Goal: Communication & Community: Answer question/provide support

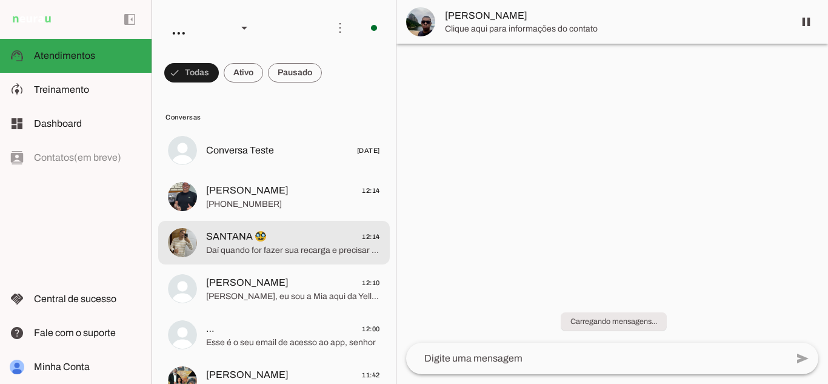
click at [253, 259] on md-item "SANTANA 🥸 12:14 Daí quando for fazer sua recarga e precisar de auxílio, basta n…" at bounding box center [274, 243] width 232 height 44
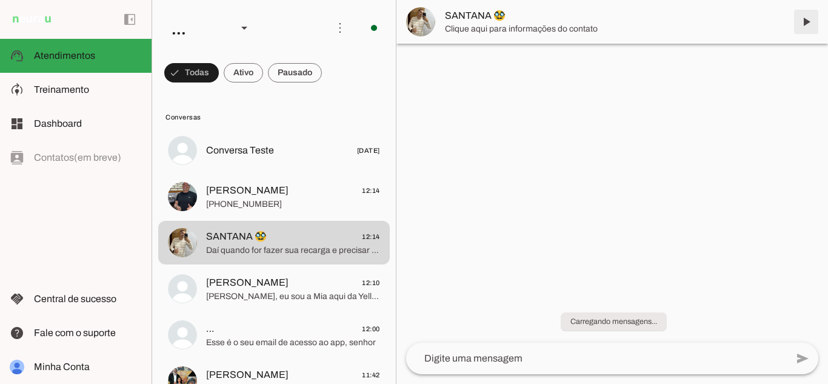
click at [803, 22] on span at bounding box center [806, 21] width 29 height 29
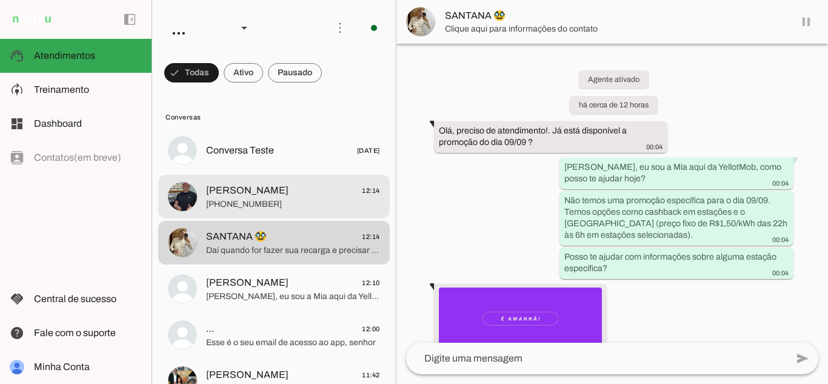
click at [262, 184] on span "Alessandro 12:14" at bounding box center [293, 190] width 174 height 15
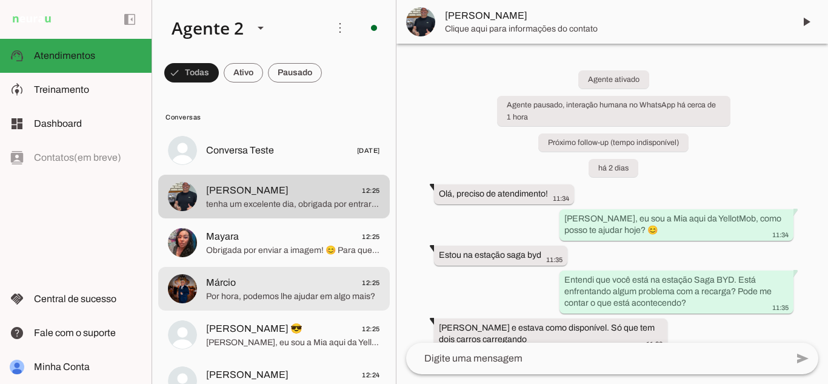
click at [265, 288] on span "Márcio 12:25" at bounding box center [293, 282] width 174 height 15
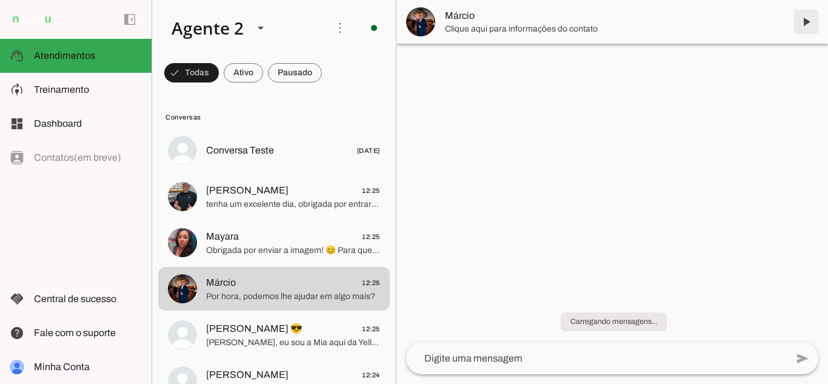
click at [805, 21] on span at bounding box center [806, 21] width 29 height 29
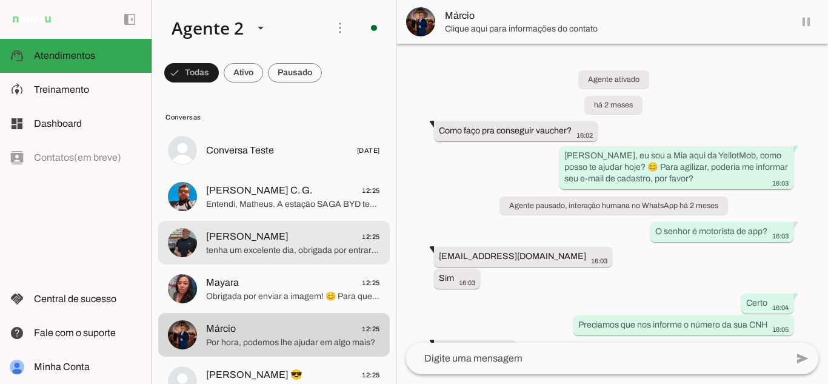
click at [264, 245] on span "tenha um excelente dia, obrigada por entrar em contato com a gente! ⚡😉🚗" at bounding box center [293, 250] width 174 height 12
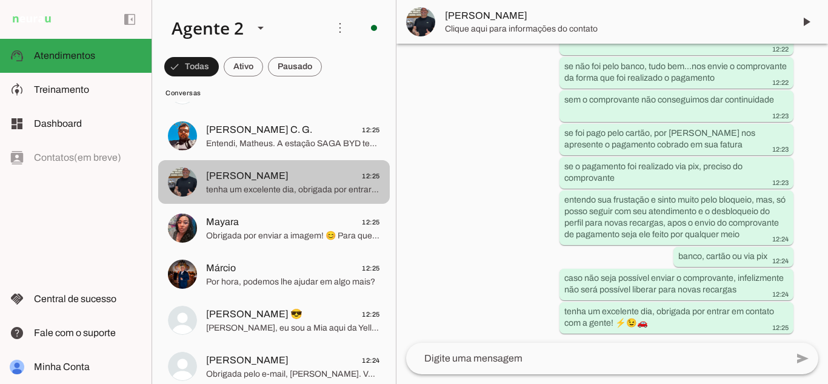
scroll to position [121, 0]
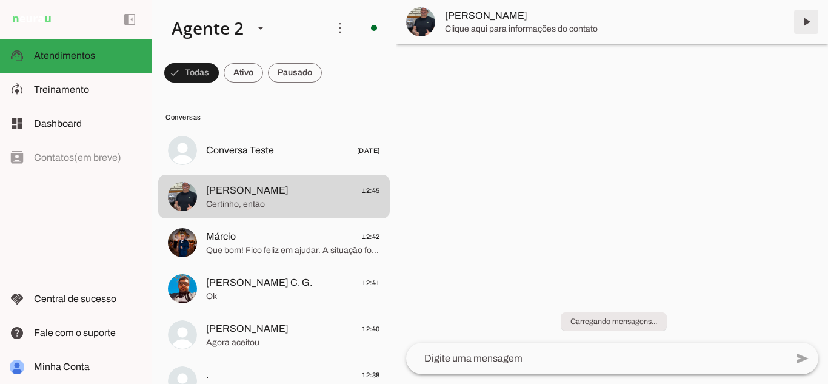
click at [808, 23] on span at bounding box center [806, 21] width 29 height 29
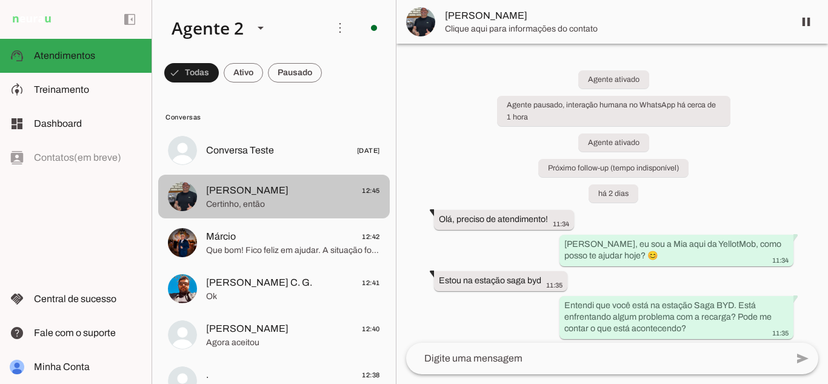
click at [286, 187] on span "[PERSON_NAME] 12:45" at bounding box center [293, 190] width 174 height 15
click at [299, 201] on span "Certinho, então" at bounding box center [293, 204] width 174 height 12
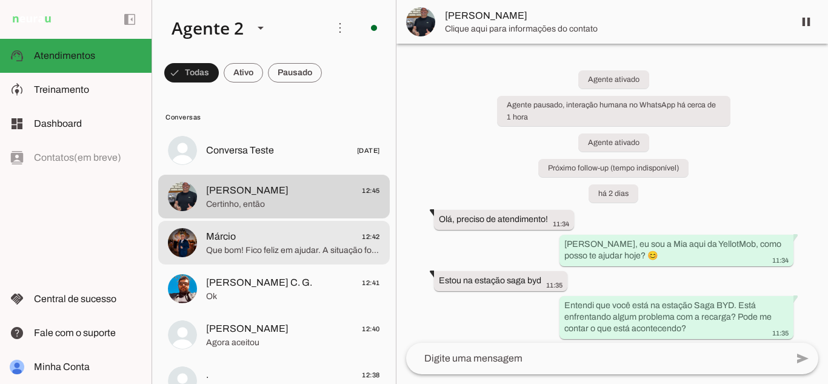
click at [273, 255] on span "Que bom! Fico feliz em ajudar. A situação foi resolvida para você?" at bounding box center [293, 250] width 174 height 12
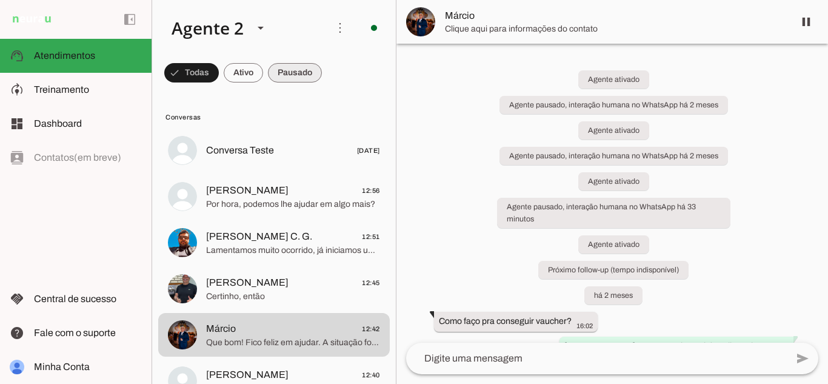
click at [300, 76] on span at bounding box center [295, 72] width 54 height 29
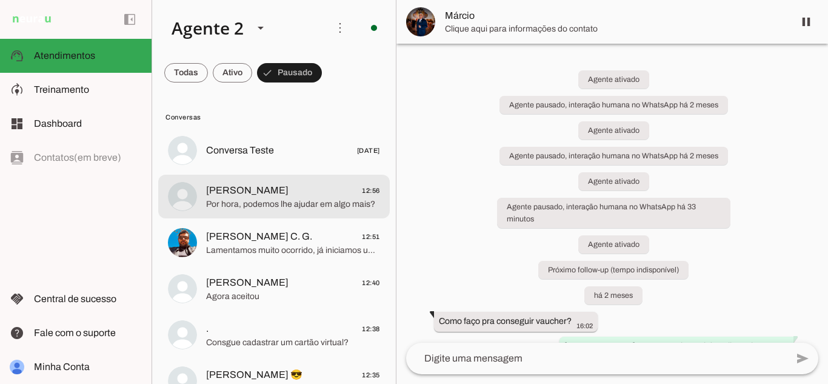
click at [279, 201] on span "Por hora, podemos lhe ajudar em algo mais?" at bounding box center [293, 204] width 174 height 12
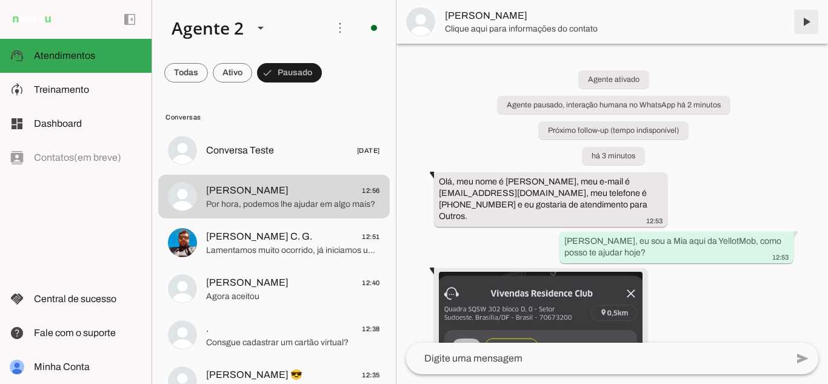
click at [807, 20] on span at bounding box center [806, 21] width 29 height 29
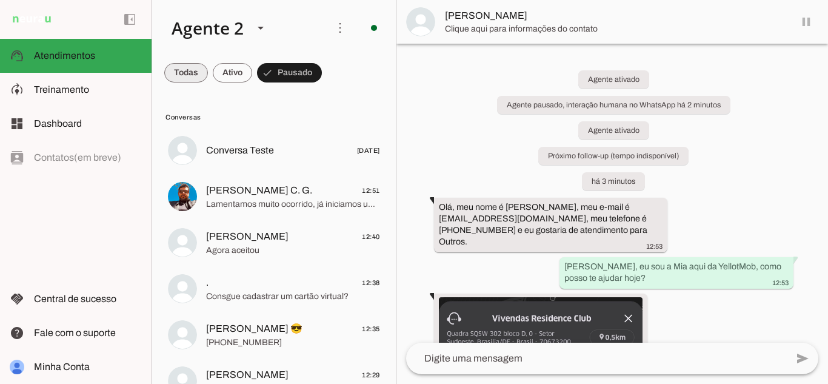
click at [194, 69] on span at bounding box center [186, 72] width 44 height 29
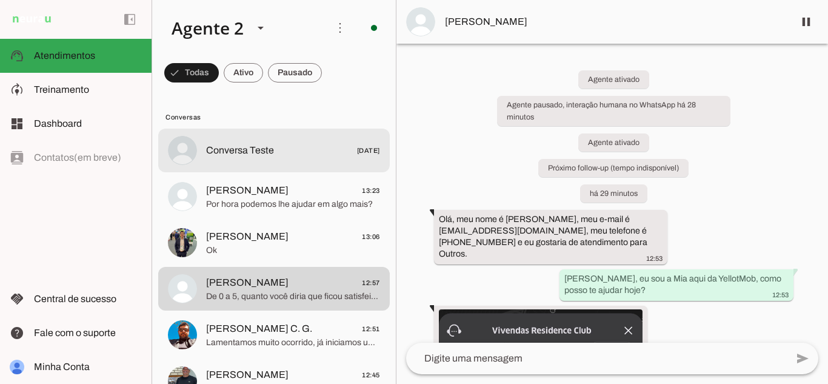
click at [238, 194] on span "[PERSON_NAME]" at bounding box center [247, 190] width 82 height 15
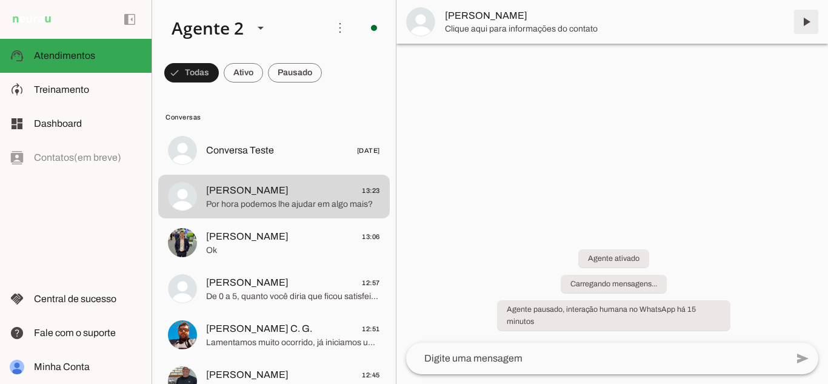
click at [808, 19] on span at bounding box center [806, 21] width 29 height 29
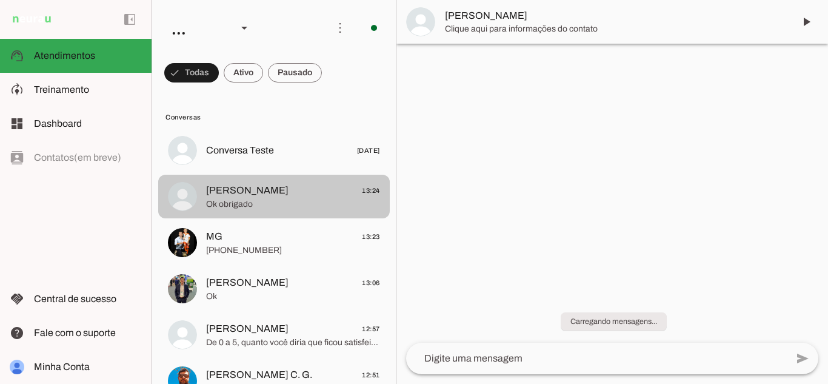
click at [309, 193] on span "Marcelo Carvalho 13:24" at bounding box center [293, 190] width 174 height 15
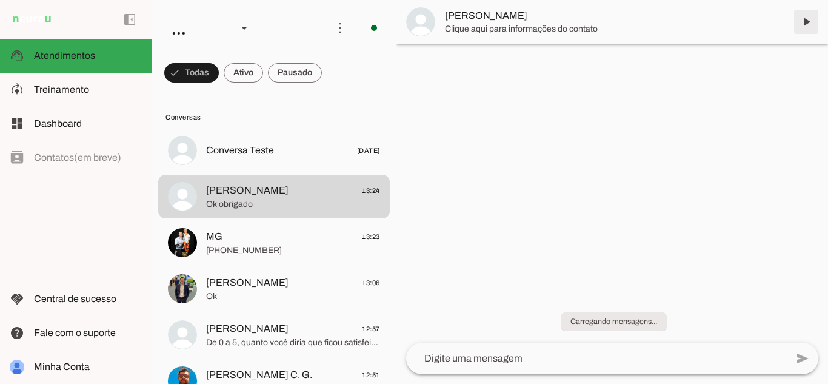
click at [803, 24] on span at bounding box center [806, 21] width 29 height 29
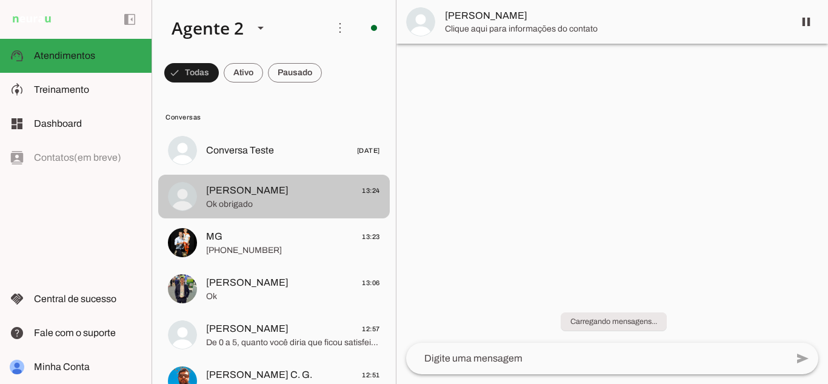
click at [313, 195] on span "Marcelo Carvalho 13:24" at bounding box center [293, 190] width 174 height 15
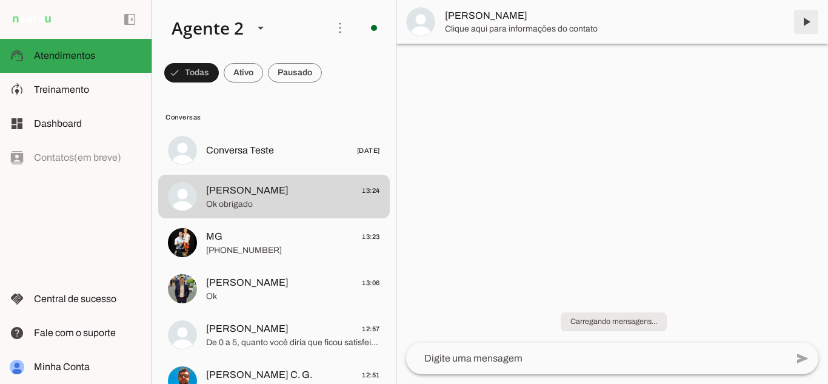
click at [809, 19] on span at bounding box center [806, 21] width 29 height 29
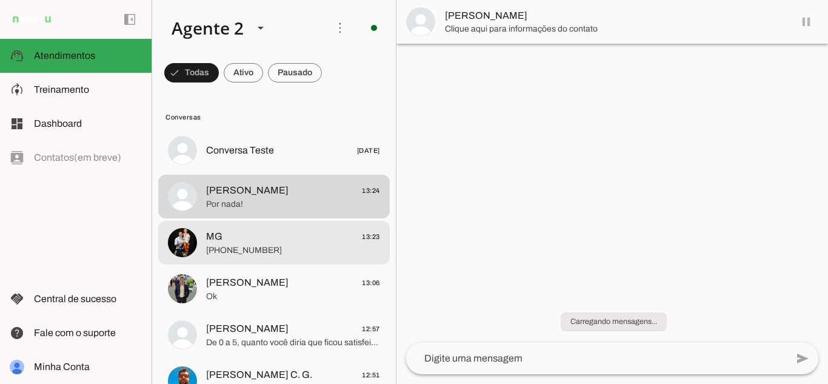
click at [295, 243] on span "MG 13:23" at bounding box center [293, 236] width 174 height 15
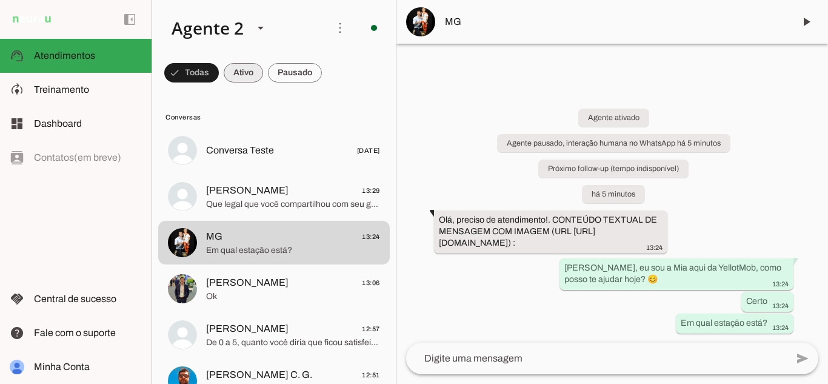
click at [249, 64] on span at bounding box center [243, 72] width 39 height 29
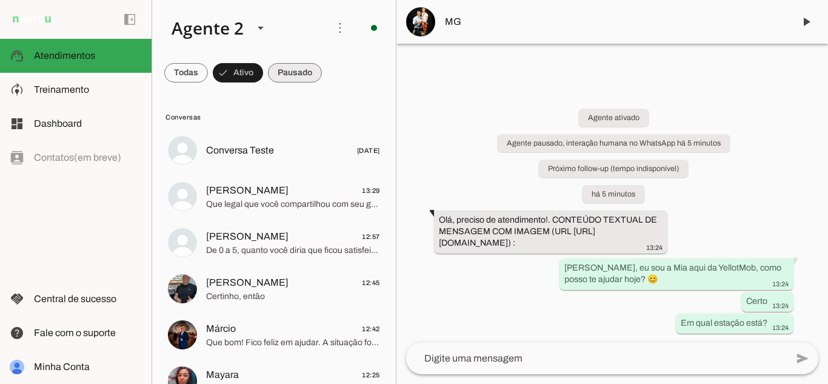
click at [292, 75] on span at bounding box center [295, 72] width 54 height 29
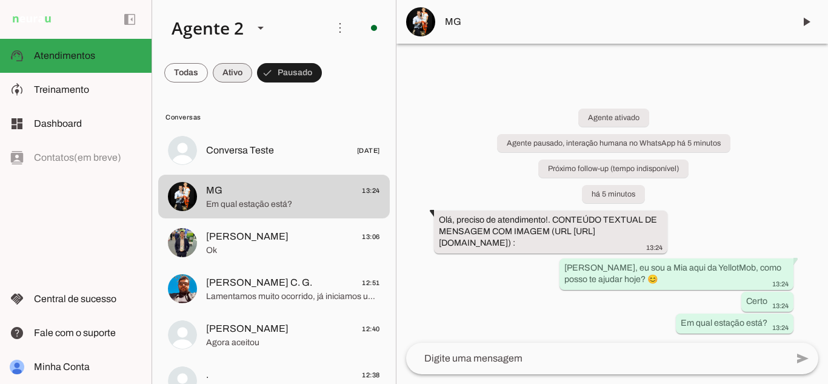
click at [232, 67] on span at bounding box center [232, 72] width 39 height 29
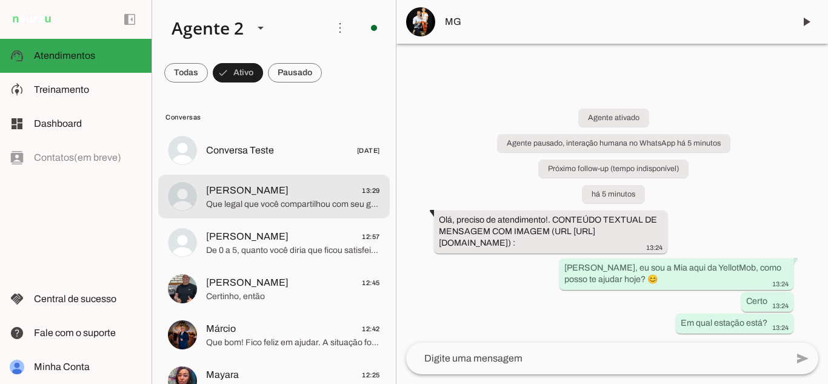
click at [296, 184] on span "Marcelo Carvalho 13:29" at bounding box center [293, 190] width 174 height 15
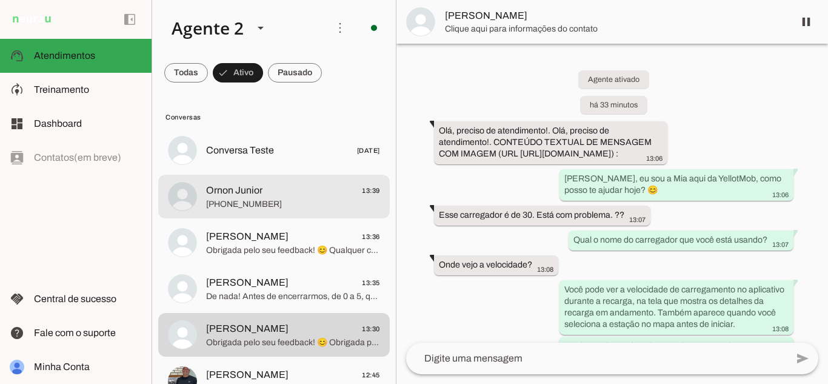
click at [305, 193] on span "Ornon Junior 13:39" at bounding box center [293, 190] width 174 height 15
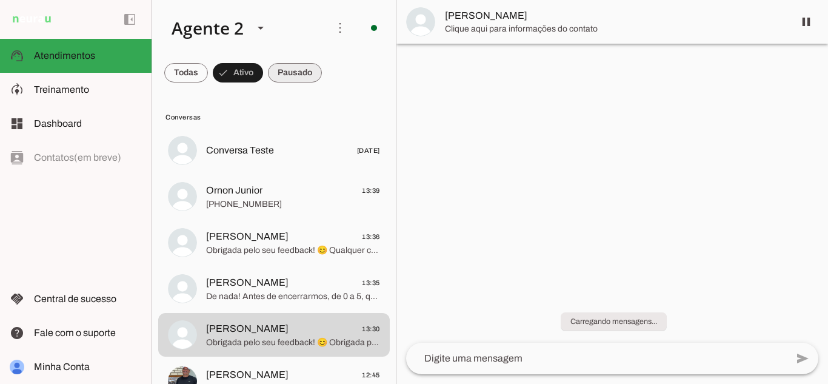
click at [281, 75] on span at bounding box center [295, 72] width 54 height 29
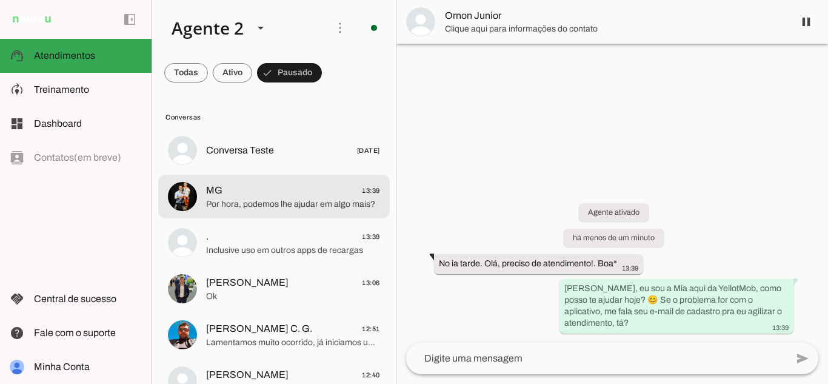
click at [305, 209] on span "Por hora, podemos lhe ajudar em algo mais?" at bounding box center [293, 204] width 174 height 12
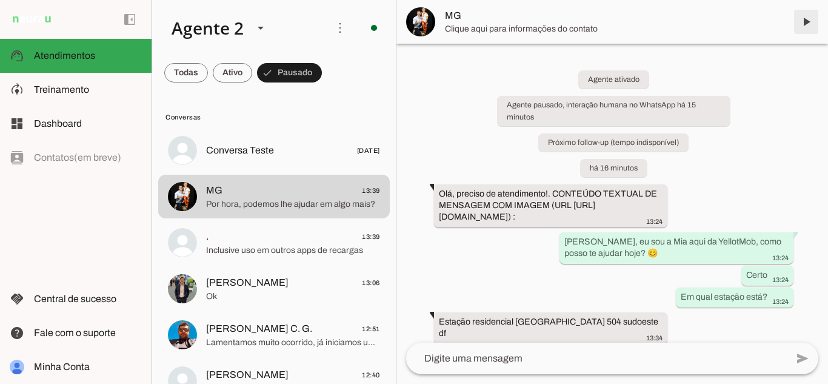
click at [805, 20] on span at bounding box center [806, 21] width 29 height 29
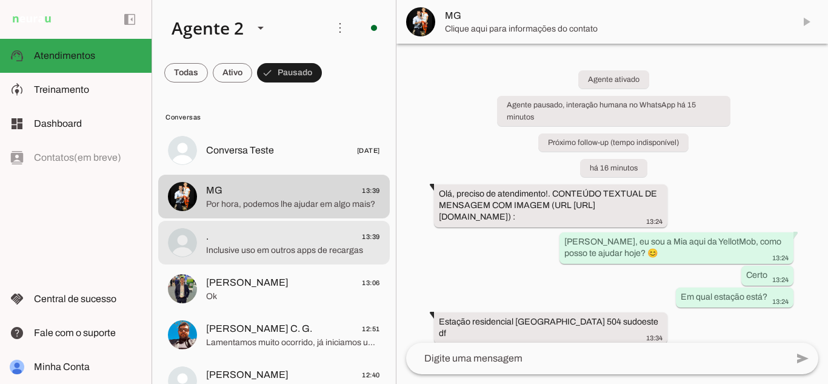
click at [296, 239] on span ". 13:39" at bounding box center [293, 236] width 174 height 15
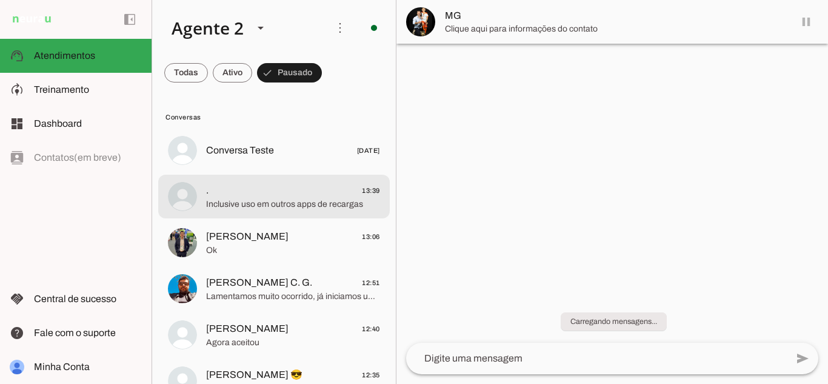
click at [298, 212] on md-item ". 13:39 Inclusive uso em outros apps de recargas" at bounding box center [274, 197] width 232 height 44
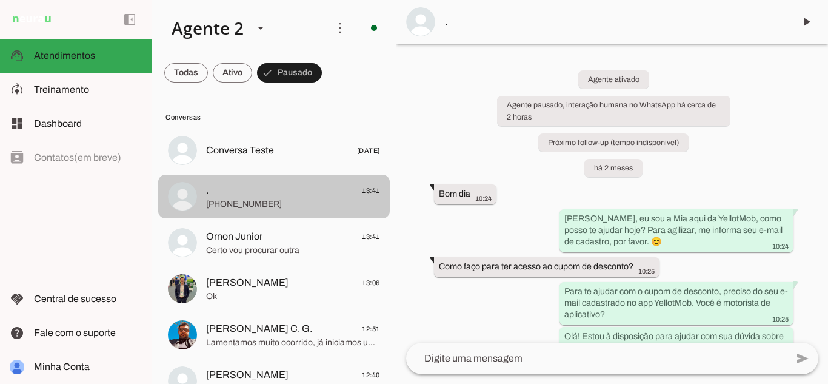
click at [296, 204] on span "[PHONE_NUMBER]" at bounding box center [293, 204] width 174 height 12
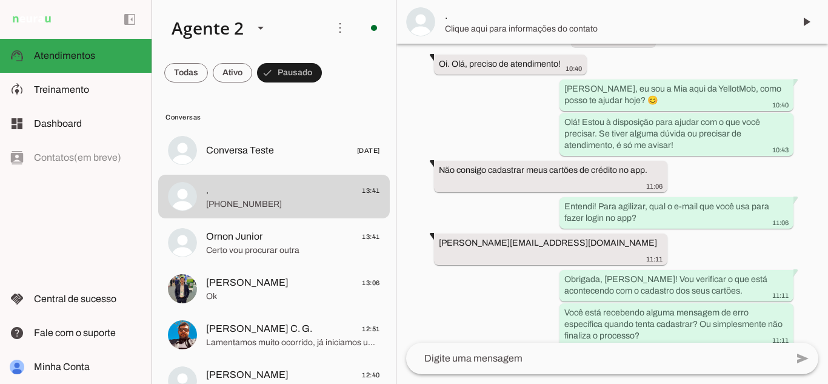
scroll to position [909, 0]
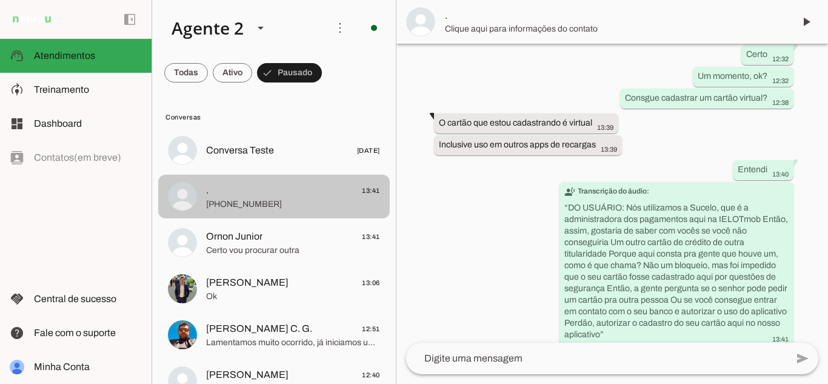
click at [303, 224] on md-item "Ornon Junior 13:41 Certo vou procurar outra" at bounding box center [274, 243] width 232 height 44
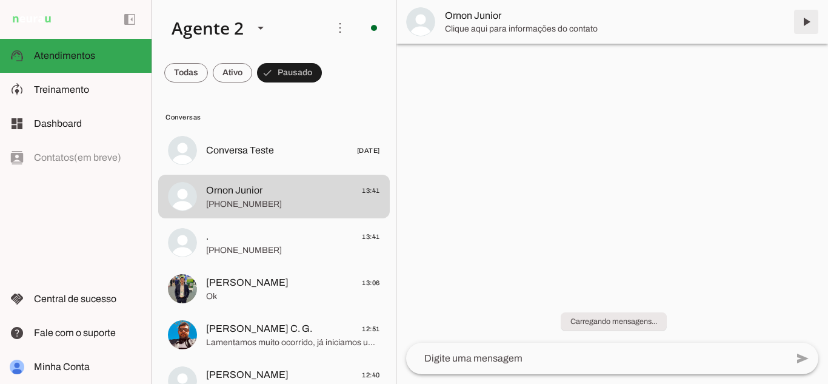
click at [805, 22] on span at bounding box center [806, 21] width 29 height 29
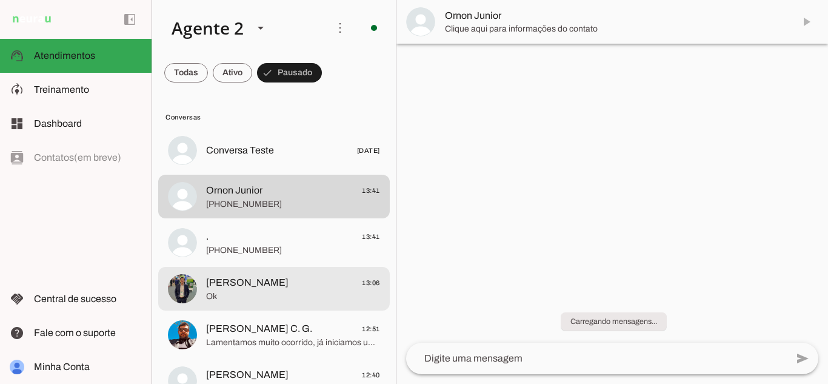
click at [283, 292] on span "Ok" at bounding box center [293, 296] width 174 height 12
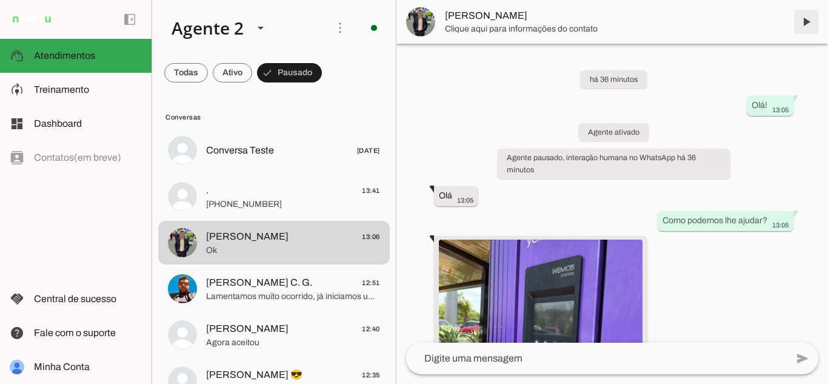
click at [805, 21] on span at bounding box center [806, 21] width 29 height 29
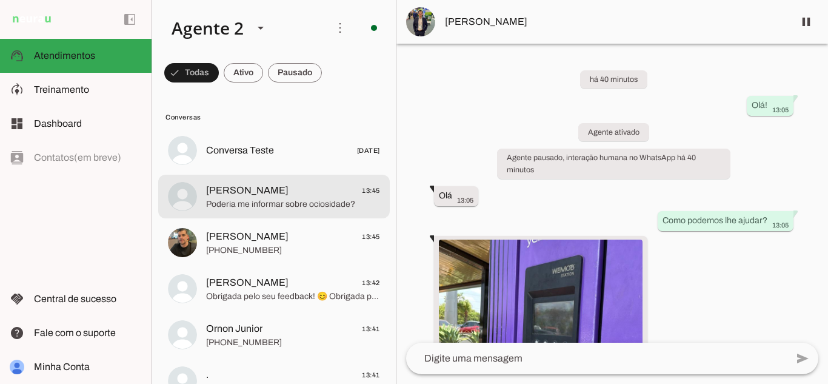
click at [273, 188] on span "Ronaldo 13:45" at bounding box center [293, 190] width 174 height 15
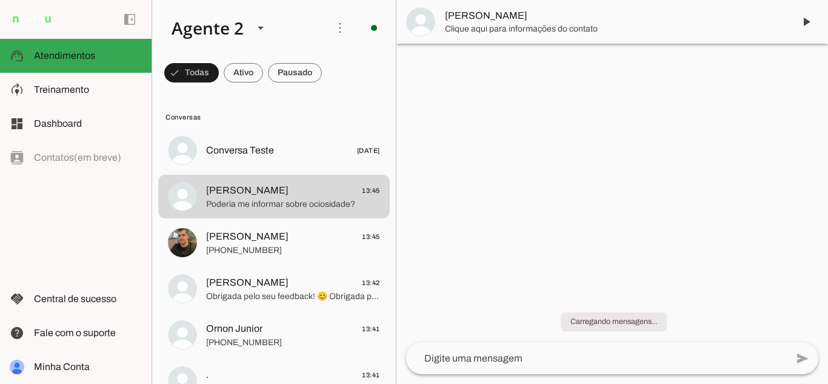
click at [801, 23] on chat-header "play_arrow O agente está pausado. O bot não irá responder mensagens nesta conve…" at bounding box center [613, 22] width 432 height 44
click at [802, 25] on span at bounding box center [806, 21] width 29 height 29
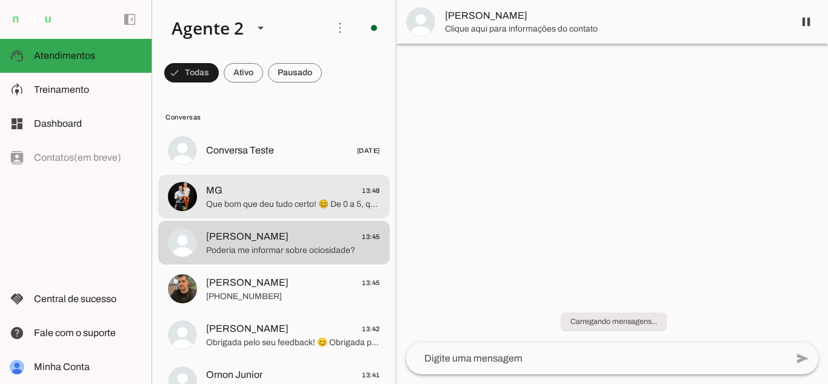
click at [303, 178] on md-item "MG 13:48 Que bom que deu tudo certo! 😊 De 0 a 5, quanto você diria que ficou sa…" at bounding box center [274, 197] width 232 height 44
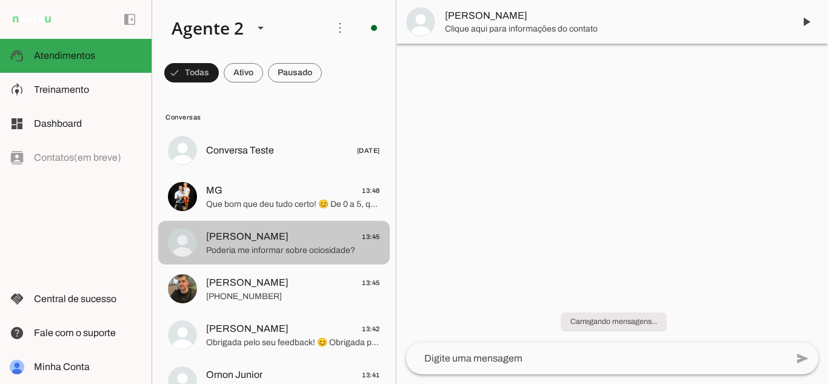
click at [276, 241] on span "Ronaldo 13:45" at bounding box center [293, 236] width 174 height 15
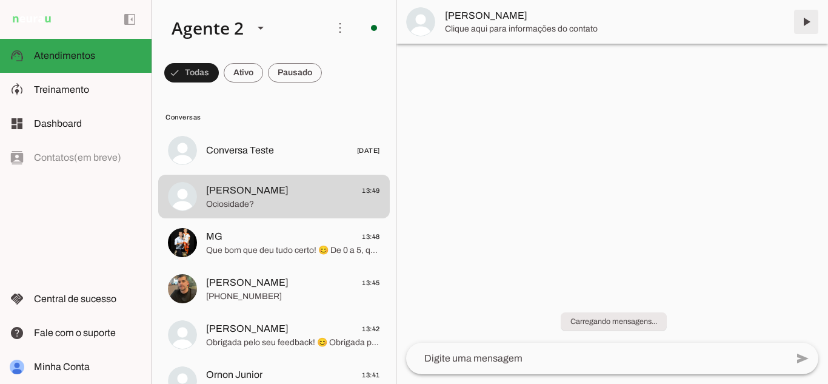
click at [802, 23] on span at bounding box center [806, 21] width 29 height 29
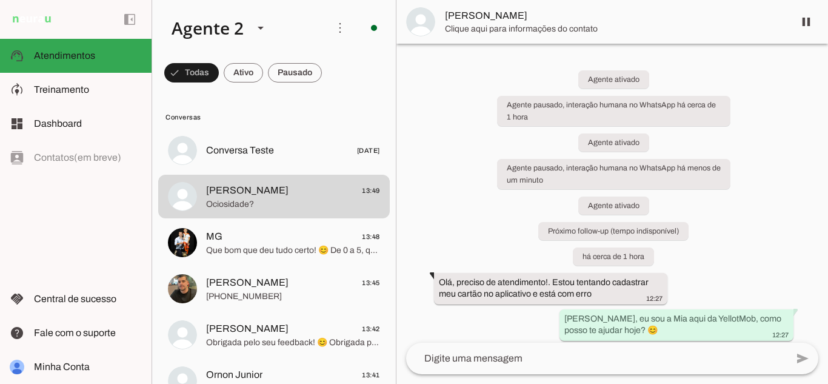
click at [286, 282] on span "Guilherme Brito 13:45" at bounding box center [293, 282] width 174 height 15
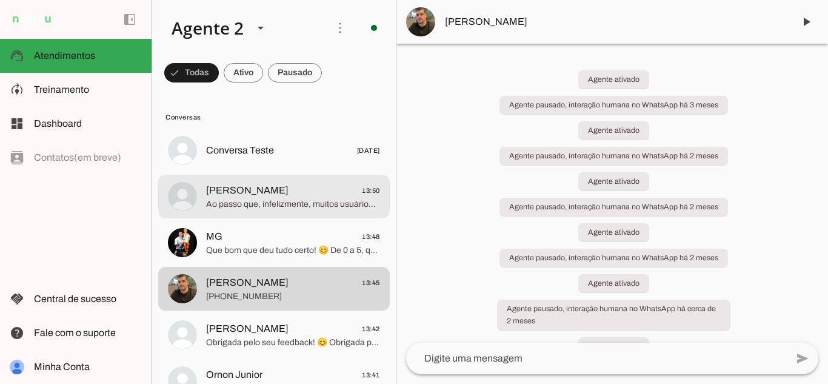
click at [271, 193] on span "Ronaldo 13:50" at bounding box center [293, 190] width 174 height 15
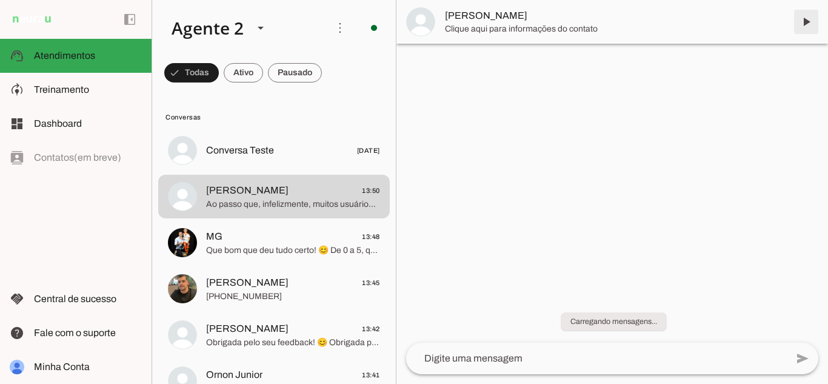
click at [806, 21] on span at bounding box center [806, 21] width 29 height 29
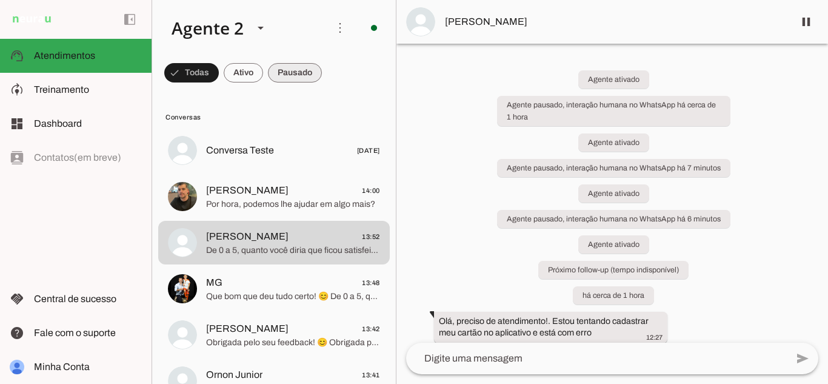
click at [290, 78] on span at bounding box center [295, 72] width 54 height 29
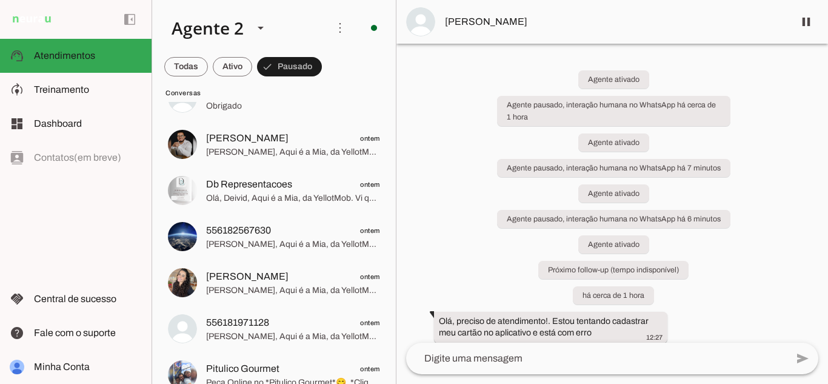
scroll to position [1224, 0]
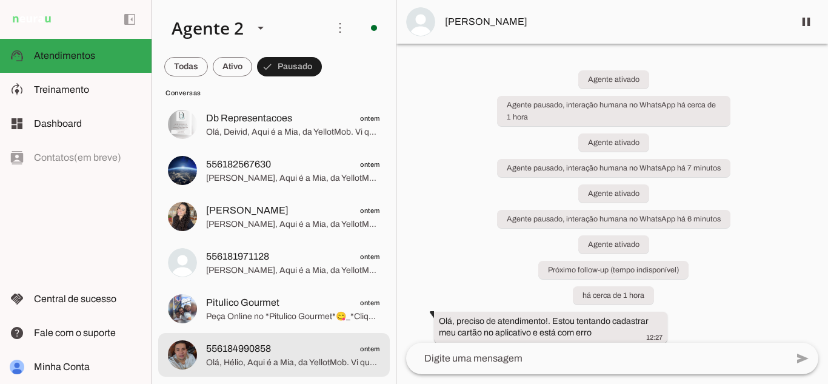
click at [345, 355] on span "556184990858 ontem" at bounding box center [293, 348] width 174 height 15
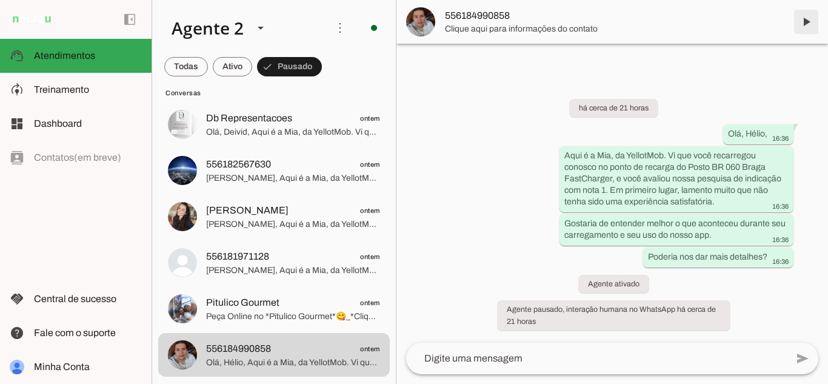
click at [806, 21] on span at bounding box center [806, 21] width 29 height 29
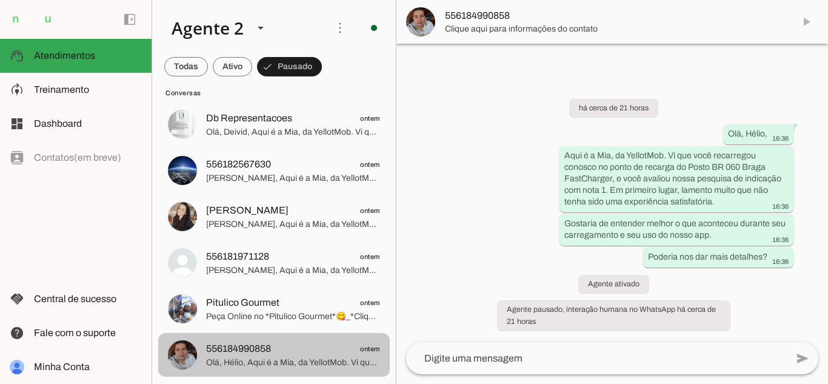
click at [316, 301] on span "Pitulico Gourmet ontem" at bounding box center [293, 302] width 174 height 15
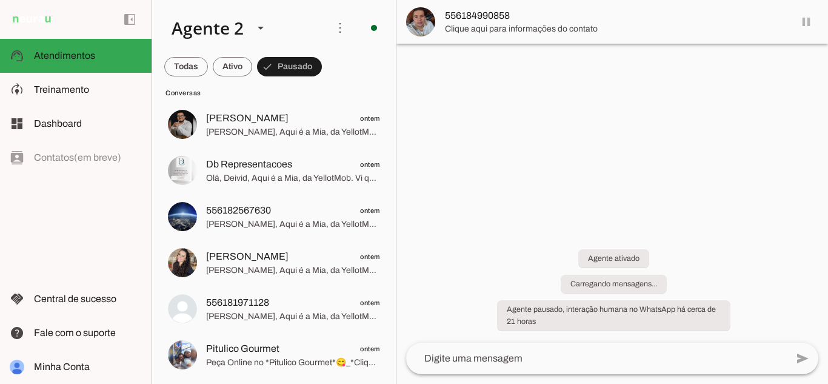
scroll to position [1178, 0]
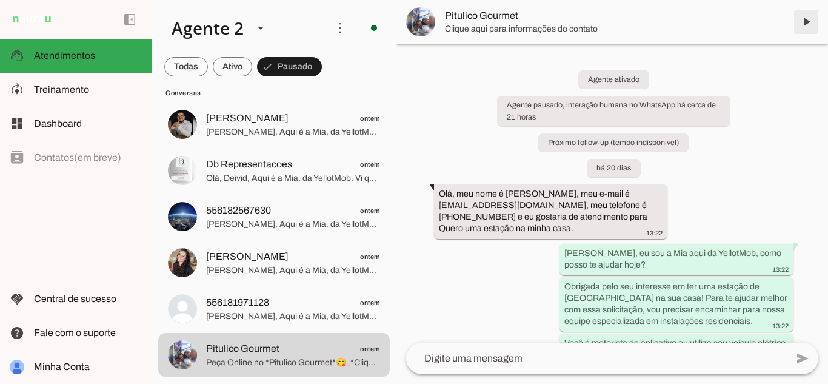
click at [806, 20] on span at bounding box center [806, 21] width 29 height 29
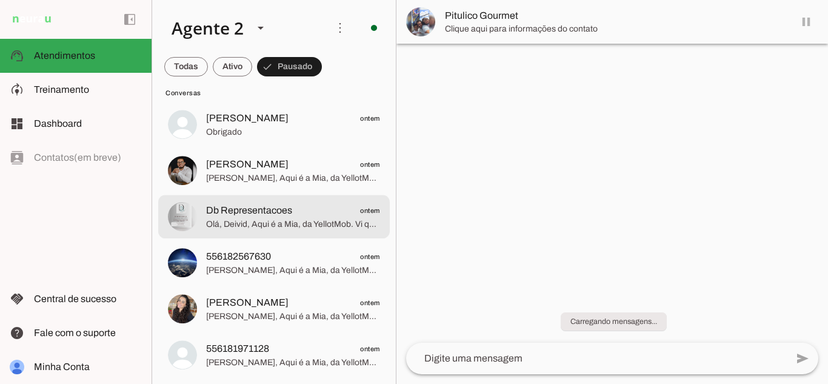
scroll to position [1132, 0]
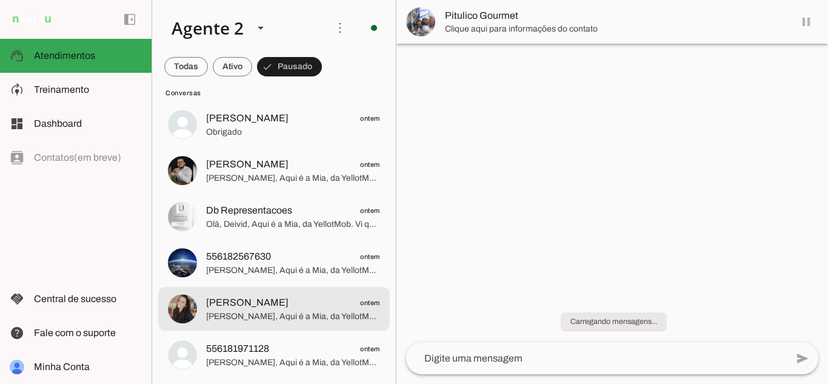
click at [230, 290] on md-item "Amanda Vale ontem Olá, Amanda, Aqui é a Mia, da YellotMob. Vi que você recarreg…" at bounding box center [274, 309] width 232 height 44
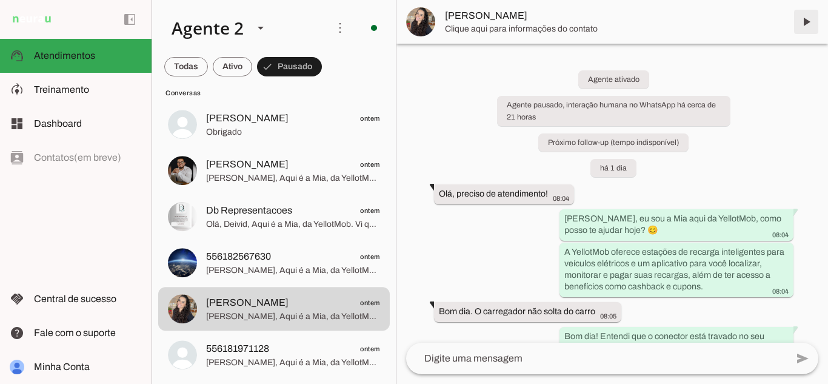
click at [806, 18] on span at bounding box center [806, 21] width 29 height 29
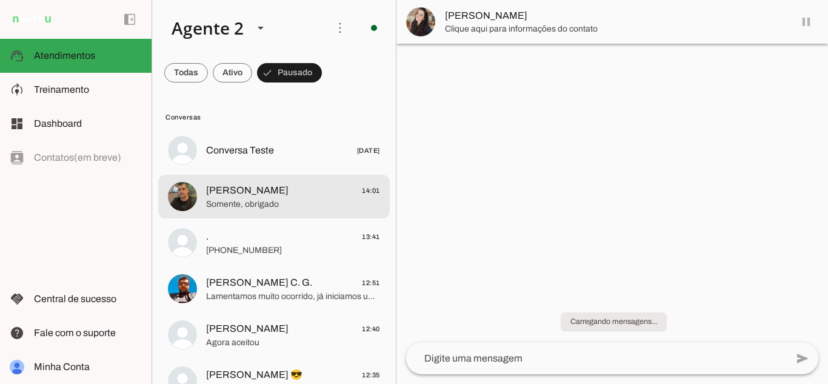
click at [289, 196] on span "Guilherme Brito 14:01" at bounding box center [293, 190] width 174 height 15
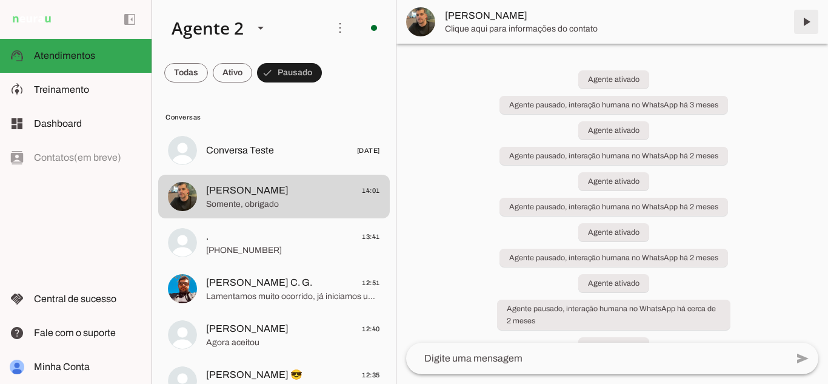
click at [806, 20] on span at bounding box center [806, 21] width 29 height 29
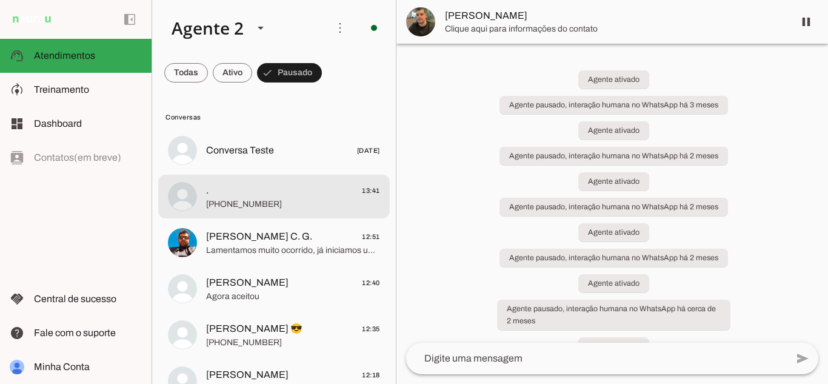
click at [246, 196] on span ". 13:41" at bounding box center [293, 190] width 174 height 15
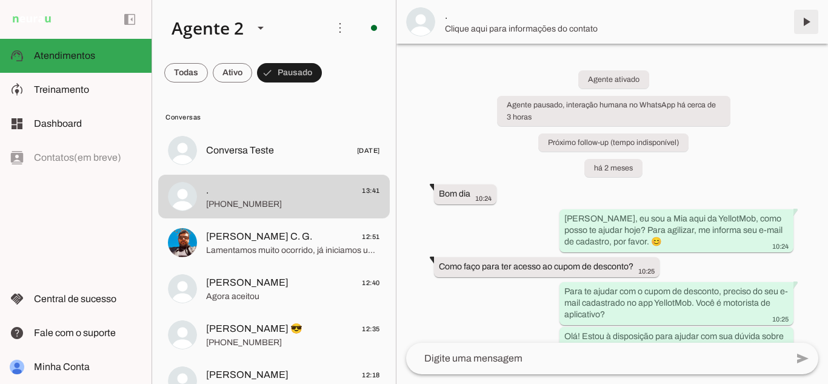
click at [806, 21] on span at bounding box center [806, 21] width 29 height 29
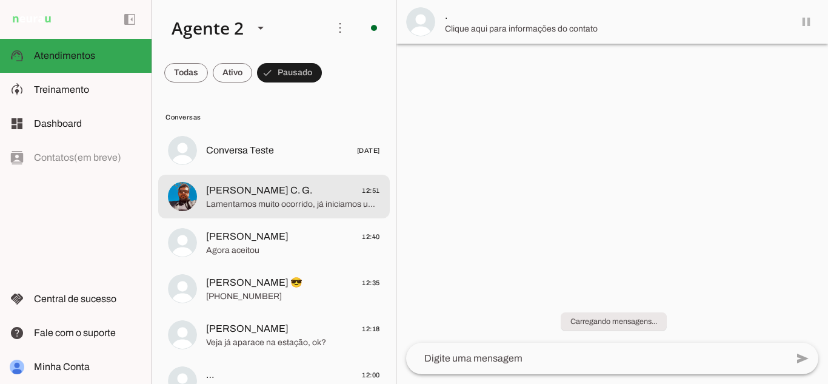
click at [269, 186] on span "Matheus C. G. 12:51" at bounding box center [293, 190] width 174 height 15
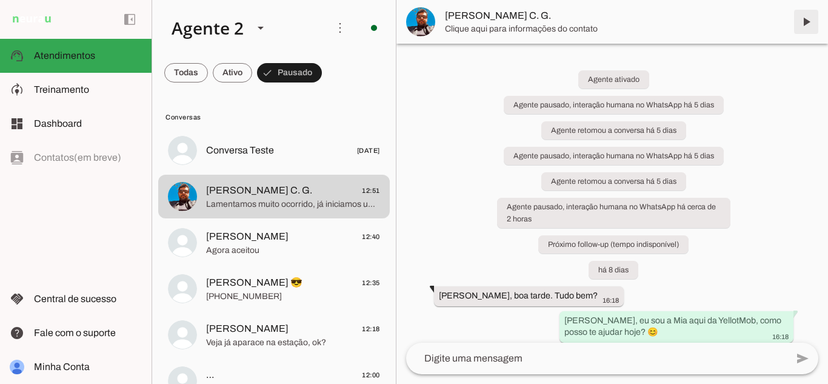
click at [807, 21] on span at bounding box center [806, 21] width 29 height 29
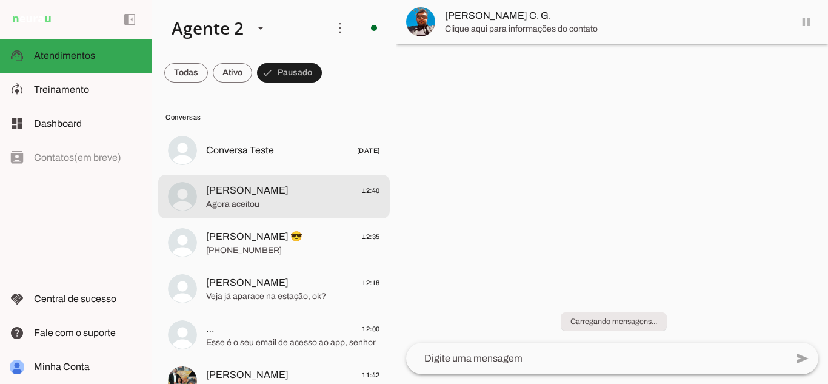
click at [295, 190] on span "Johnny 12:40" at bounding box center [293, 190] width 174 height 15
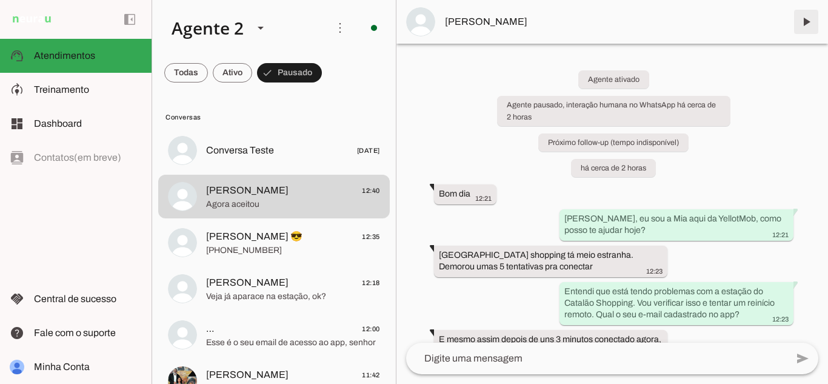
click at [805, 25] on span at bounding box center [806, 21] width 29 height 29
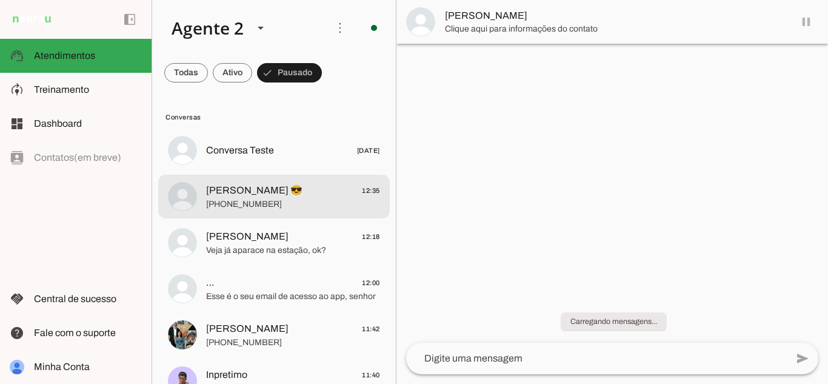
click at [275, 196] on span "Da Silva 😎 12:35" at bounding box center [293, 190] width 174 height 15
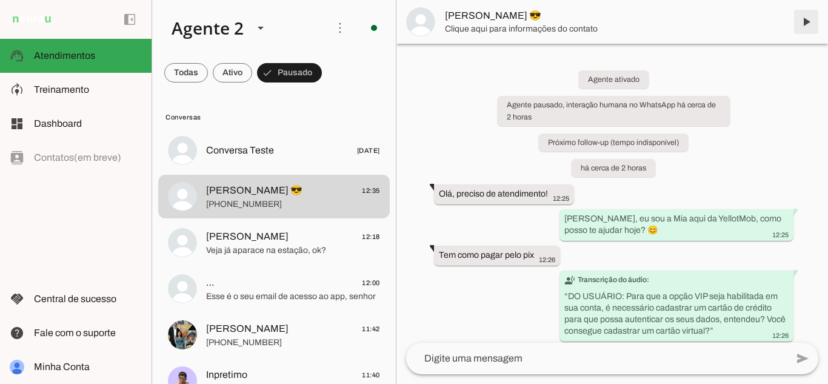
click at [808, 16] on span at bounding box center [806, 21] width 29 height 29
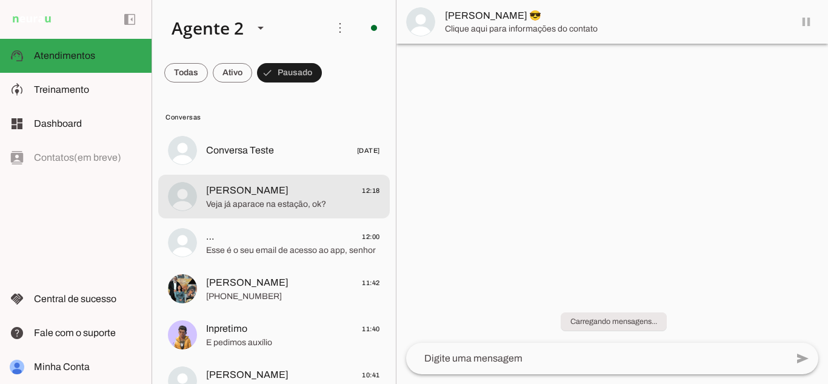
click at [289, 193] on span "Sergio Vilela 12:18" at bounding box center [293, 190] width 174 height 15
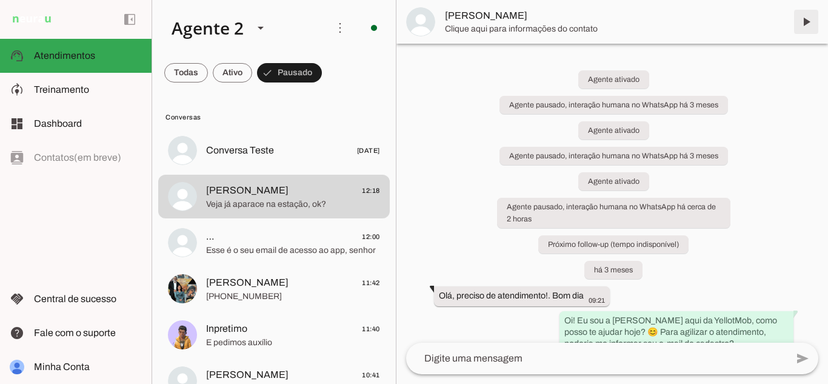
click at [807, 22] on span at bounding box center [806, 21] width 29 height 29
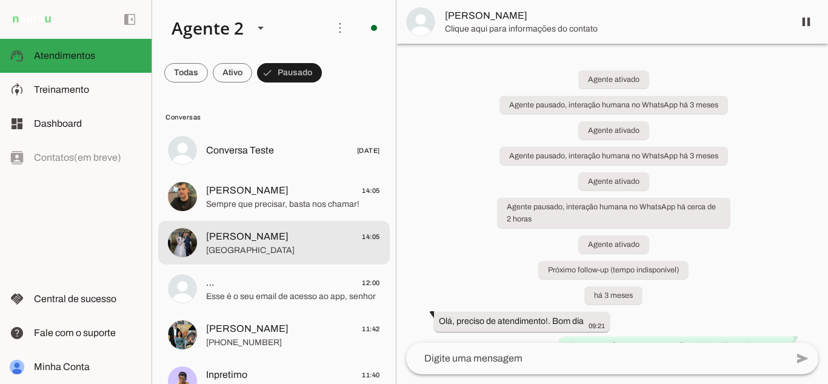
click at [284, 241] on span "Alex 14:05" at bounding box center [293, 236] width 174 height 15
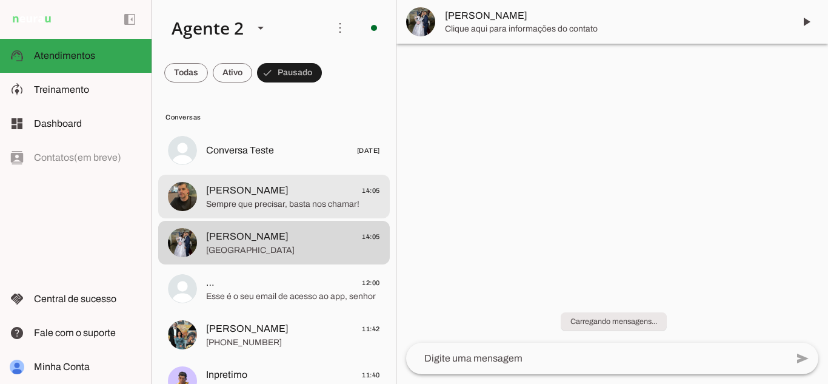
click at [305, 192] on span "Guilherme Brito 14:05" at bounding box center [293, 190] width 174 height 15
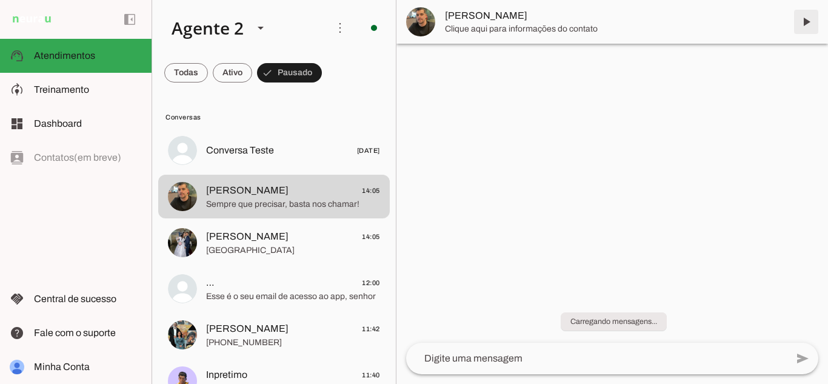
click at [803, 21] on span at bounding box center [806, 21] width 29 height 29
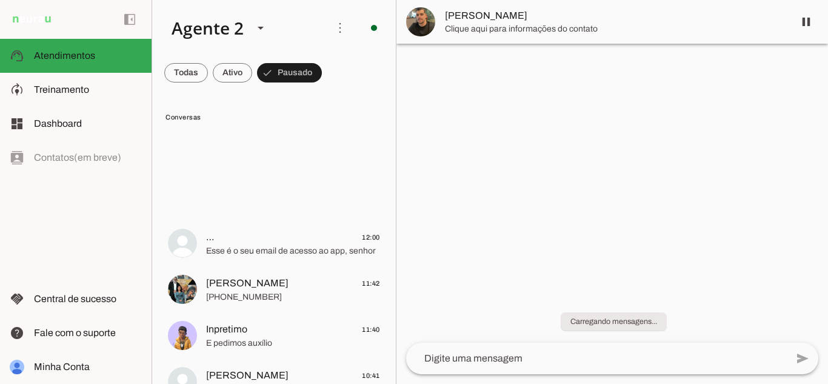
scroll to position [856, 0]
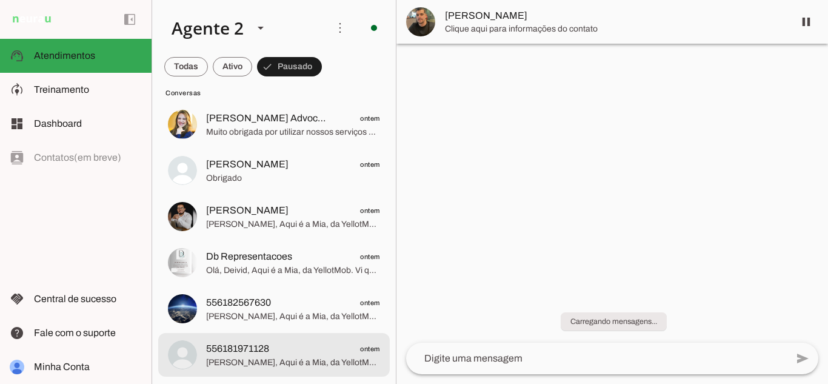
click at [338, 362] on span "Olá, Denise, Aqui é a Mia, da YellotMob. Vi que você recarregou conosco no pont…" at bounding box center [293, 362] width 174 height 12
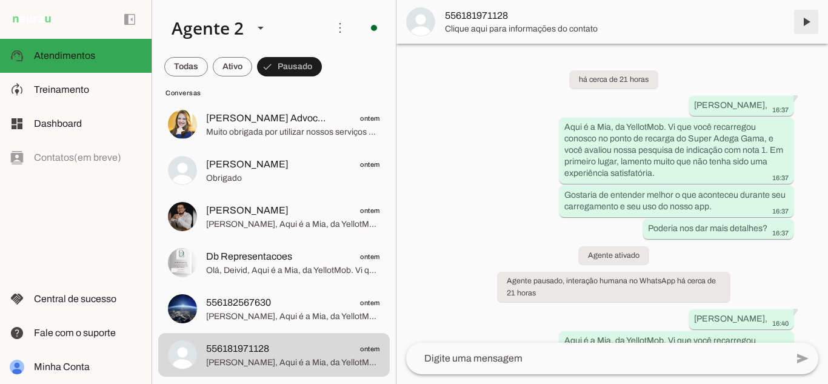
scroll to position [119, 0]
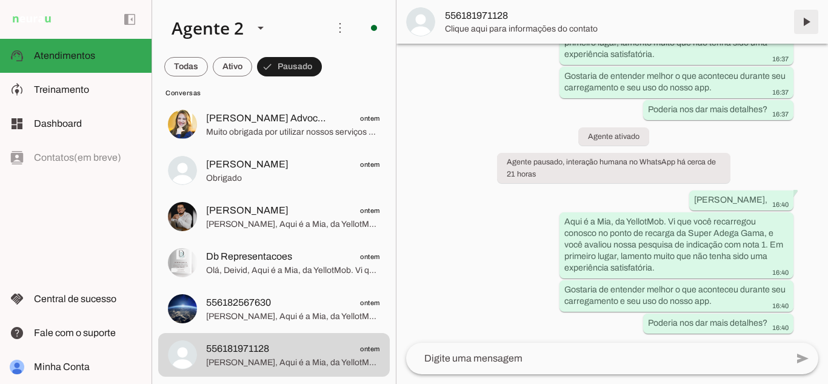
click at [805, 22] on span at bounding box center [806, 21] width 29 height 29
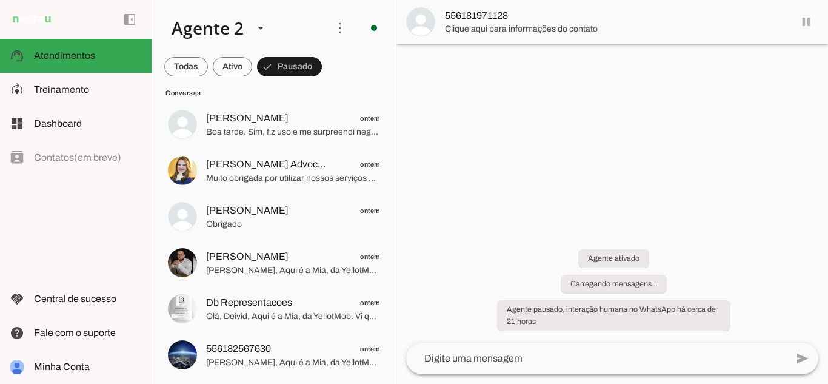
scroll to position [0, 0]
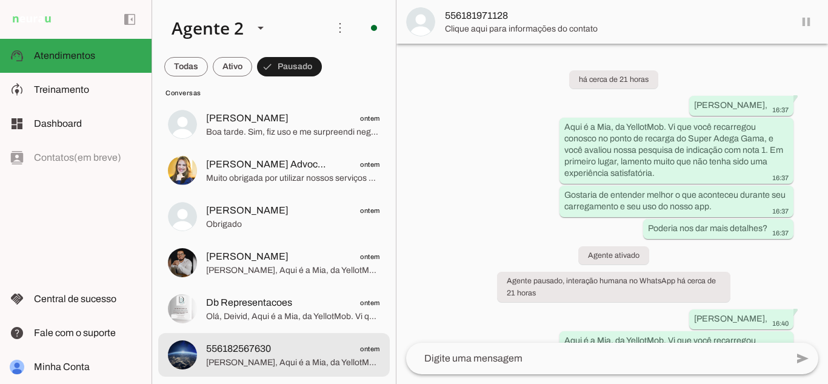
click at [283, 355] on span "556182567630 ontem" at bounding box center [293, 348] width 174 height 15
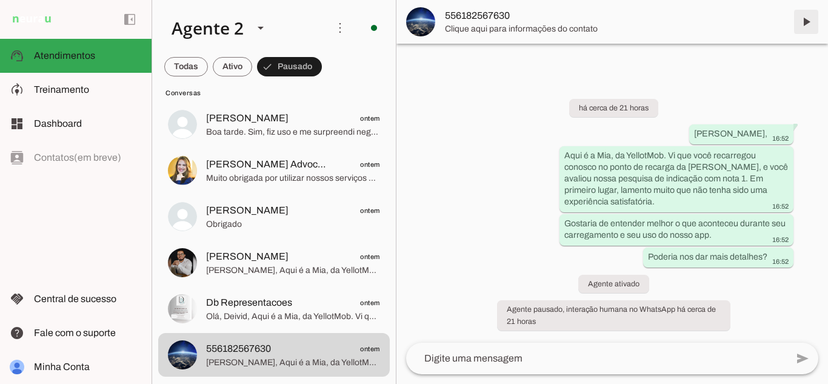
click at [807, 21] on span at bounding box center [806, 21] width 29 height 29
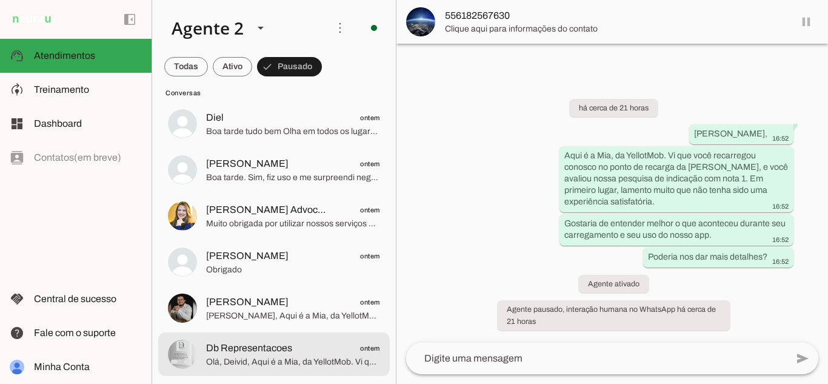
scroll to position [763, 0]
click at [293, 361] on span "Olá, Deivid, Aqui é a Mia, da YellotMob. Vi que você recarregou conosco no pont…" at bounding box center [293, 362] width 174 height 12
click at [330, 356] on span "Olá, Deivid, Aqui é a Mia, da YellotMob. Vi que você recarregou conosco no pont…" at bounding box center [293, 362] width 174 height 12
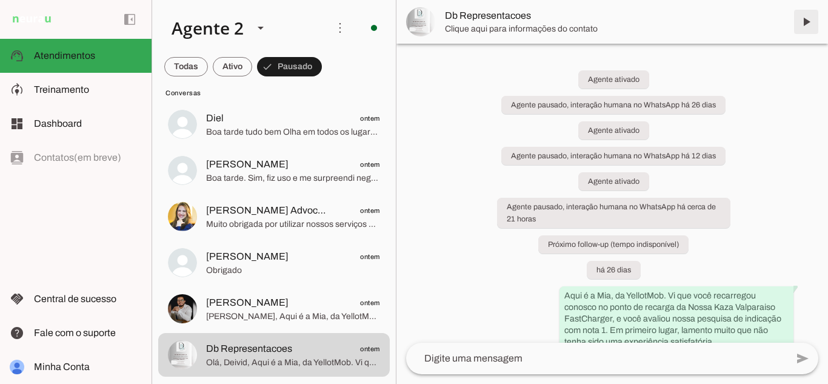
click at [808, 24] on span at bounding box center [806, 21] width 29 height 29
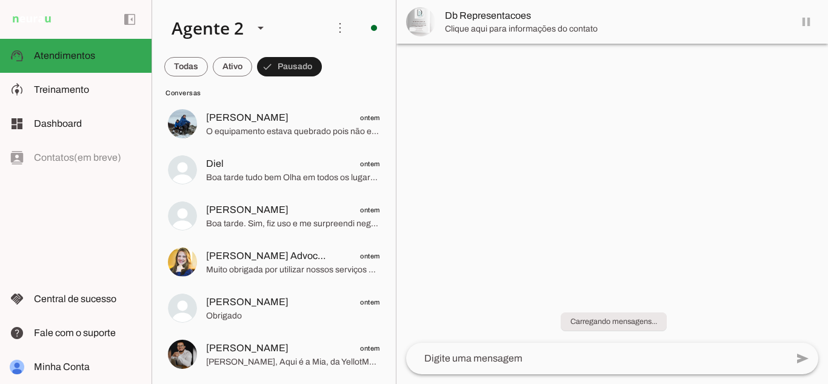
scroll to position [718, 0]
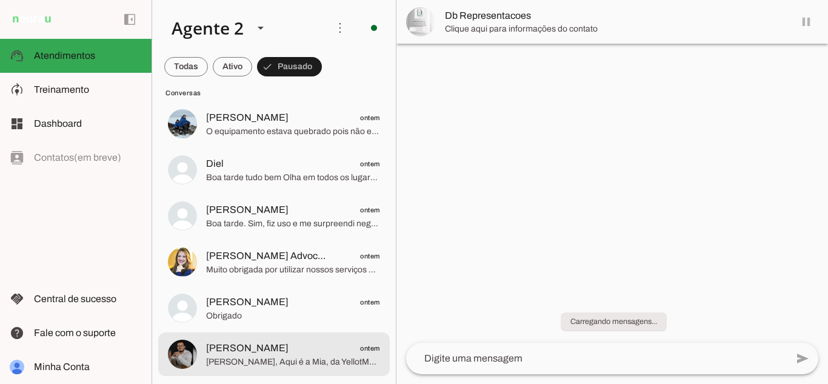
click at [301, 345] on span "Fernando Gonçalves ontem" at bounding box center [293, 348] width 174 height 15
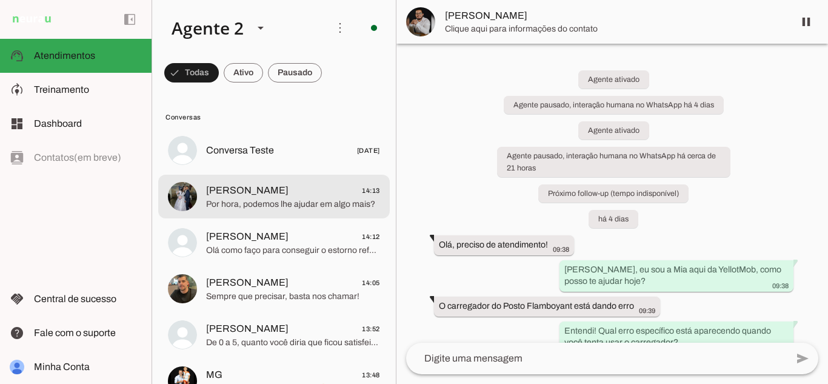
click at [282, 182] on div at bounding box center [293, 197] width 174 height 30
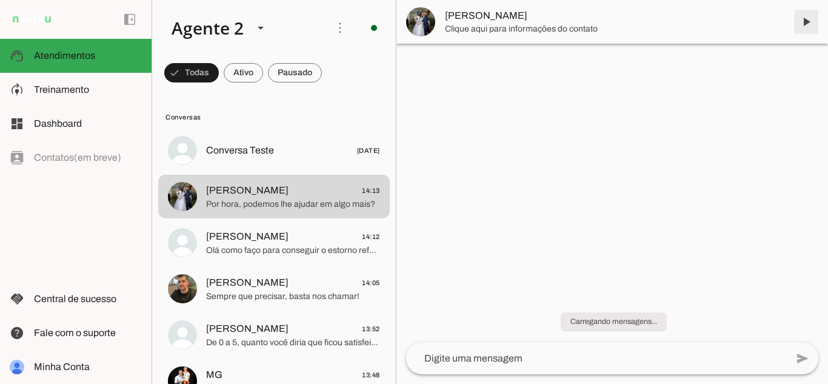
click at [808, 18] on span at bounding box center [806, 21] width 29 height 29
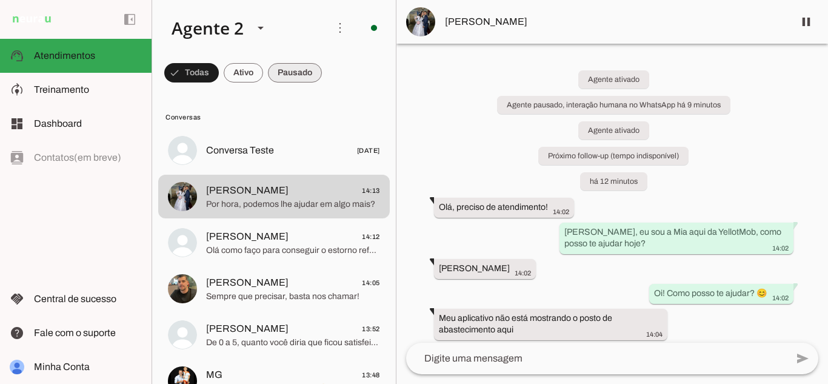
click at [279, 70] on span at bounding box center [295, 72] width 54 height 29
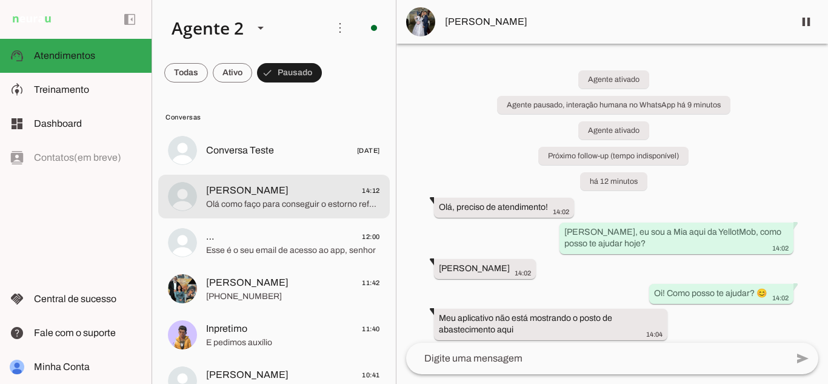
click at [323, 206] on span "Olá como faço para conseguir o estorno referente ao desconto?" at bounding box center [293, 204] width 174 height 12
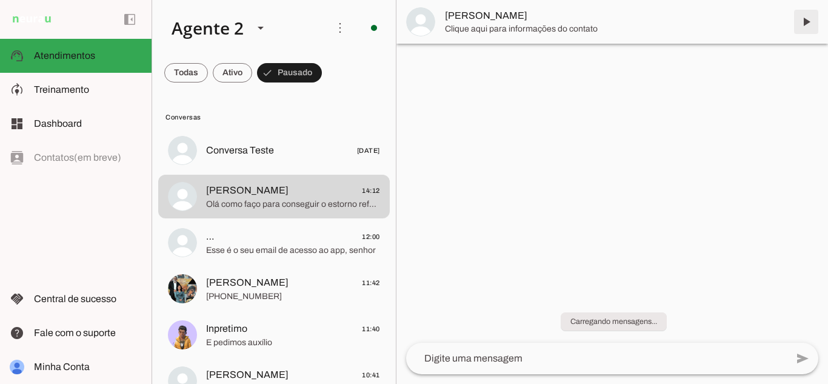
click at [805, 21] on span at bounding box center [806, 21] width 29 height 29
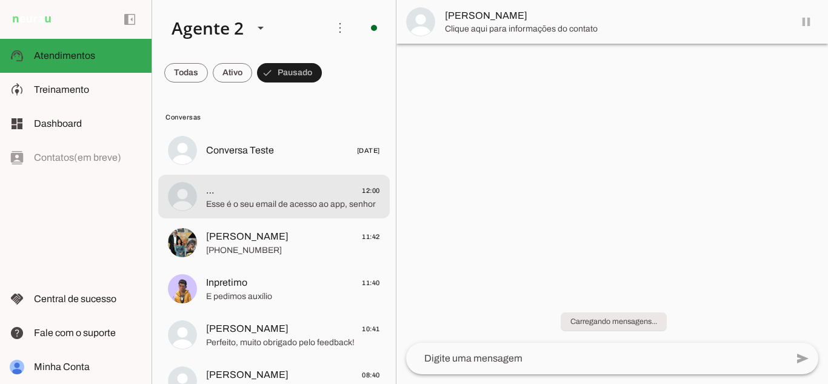
click at [286, 198] on span "Esse é o seu email de acesso ao app, senhor" at bounding box center [293, 204] width 174 height 12
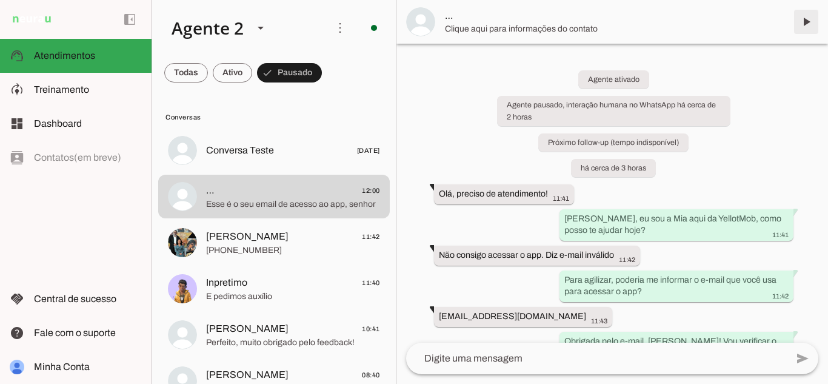
click at [806, 20] on span at bounding box center [806, 21] width 29 height 29
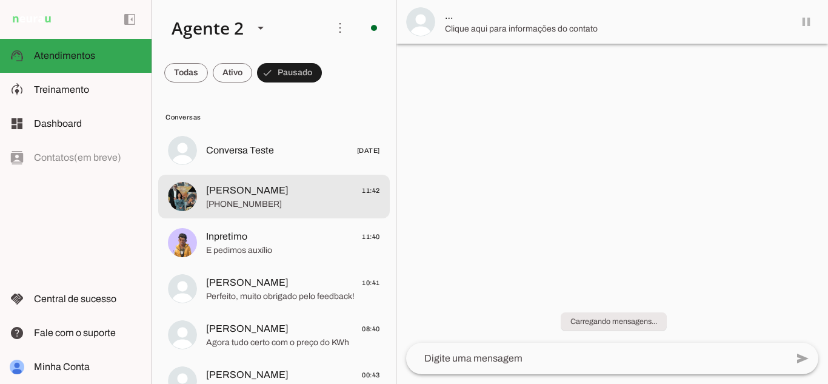
click at [253, 193] on span "[PERSON_NAME] 11:42" at bounding box center [293, 190] width 174 height 15
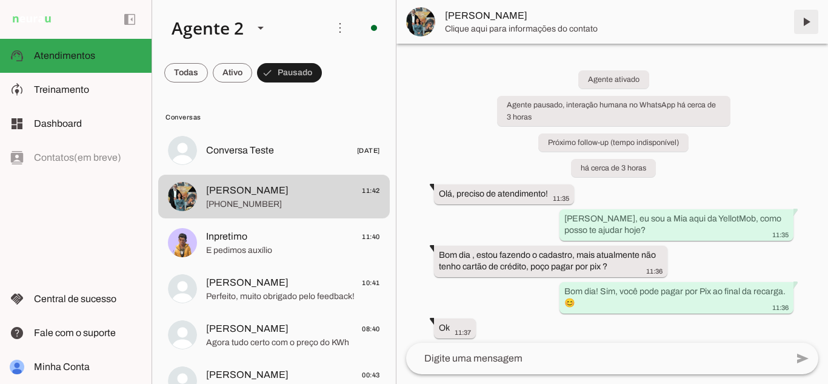
click at [808, 27] on span at bounding box center [806, 21] width 29 height 29
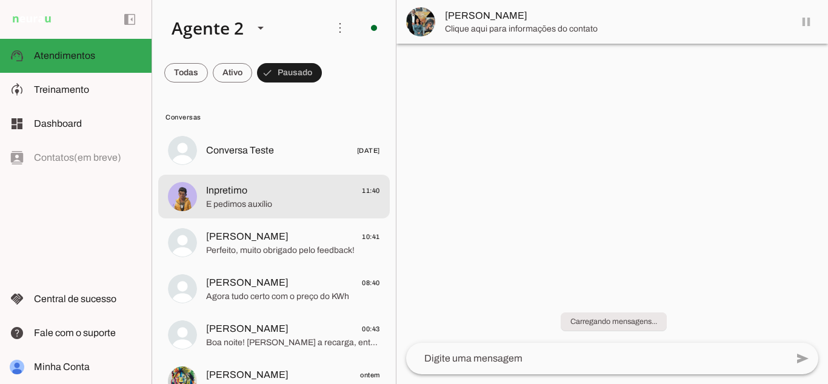
click at [235, 197] on span "Inpretimo" at bounding box center [226, 190] width 41 height 15
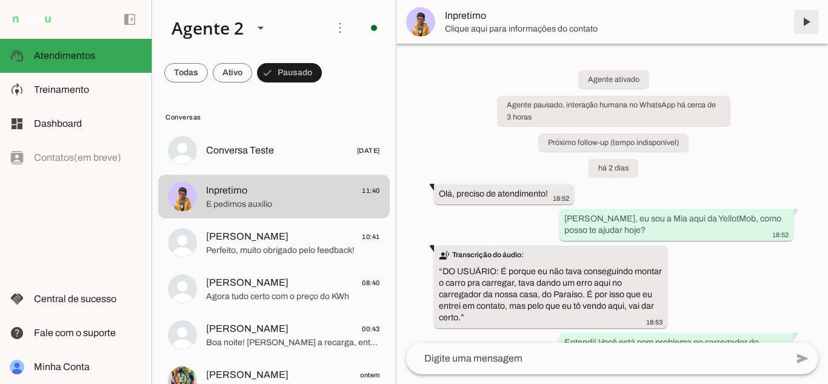
click at [804, 23] on span at bounding box center [806, 21] width 29 height 29
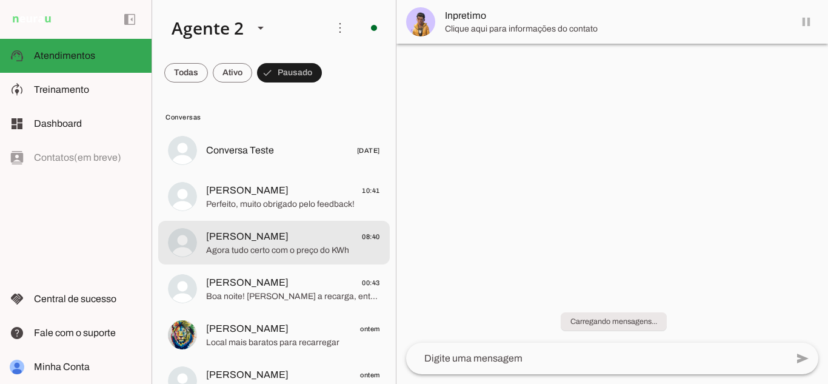
click at [286, 195] on span "[PERSON_NAME] 10:41" at bounding box center [293, 190] width 174 height 15
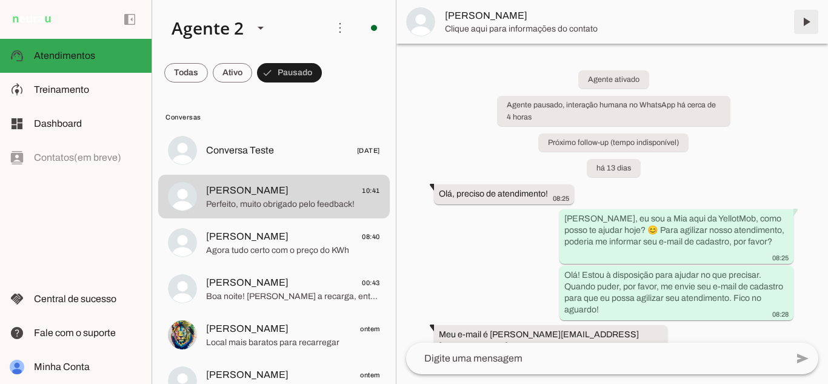
click at [805, 22] on span at bounding box center [806, 21] width 29 height 29
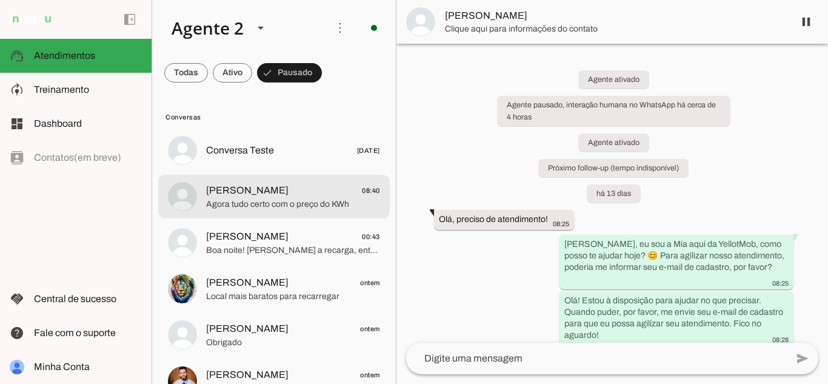
click at [289, 189] on span "[PERSON_NAME] 08:40" at bounding box center [293, 190] width 174 height 15
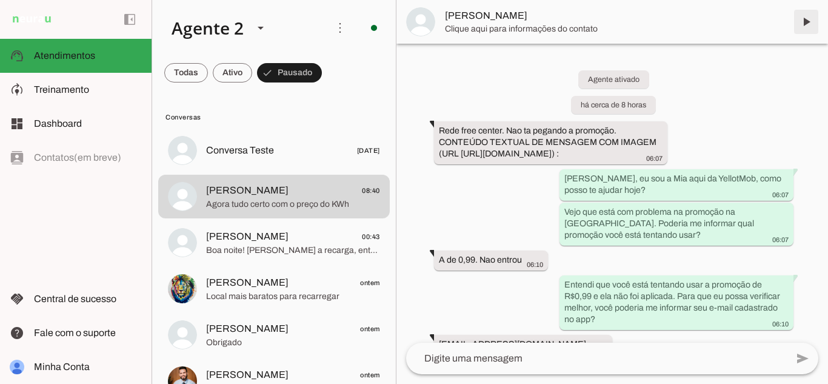
click at [806, 24] on span at bounding box center [806, 21] width 29 height 29
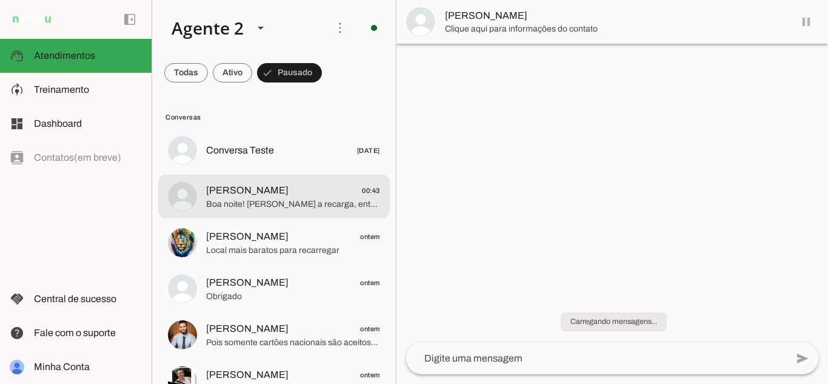
click at [225, 210] on div at bounding box center [293, 197] width 174 height 30
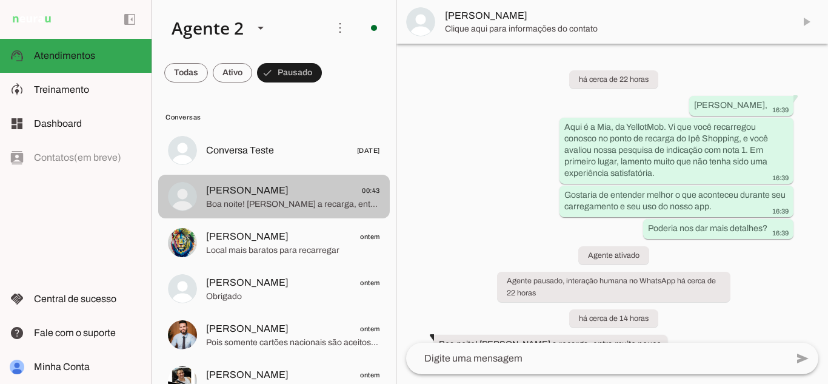
scroll to position [67, 0]
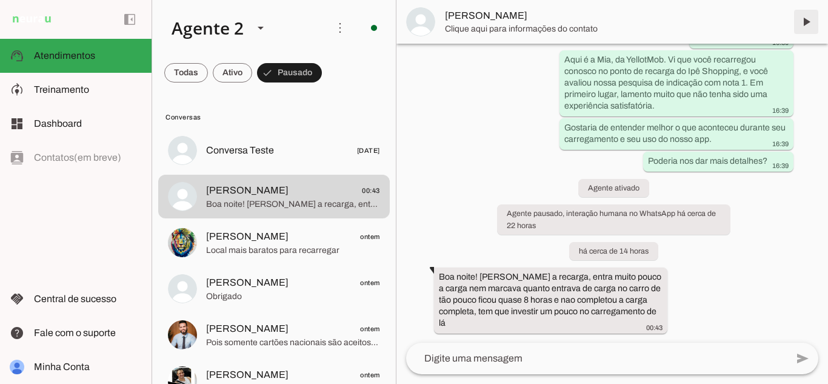
click at [806, 19] on span at bounding box center [806, 21] width 29 height 29
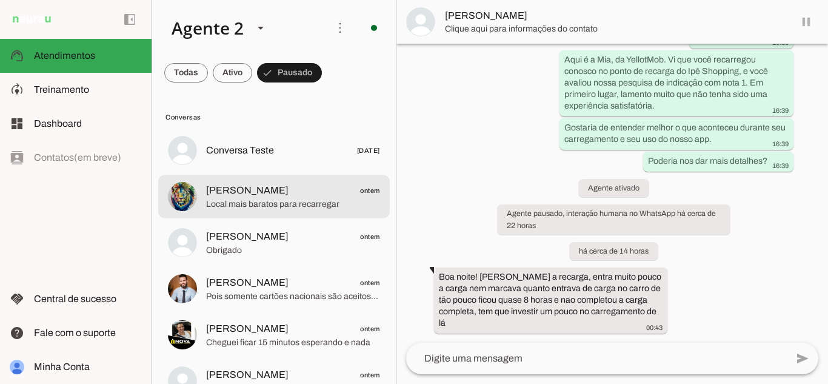
scroll to position [0, 0]
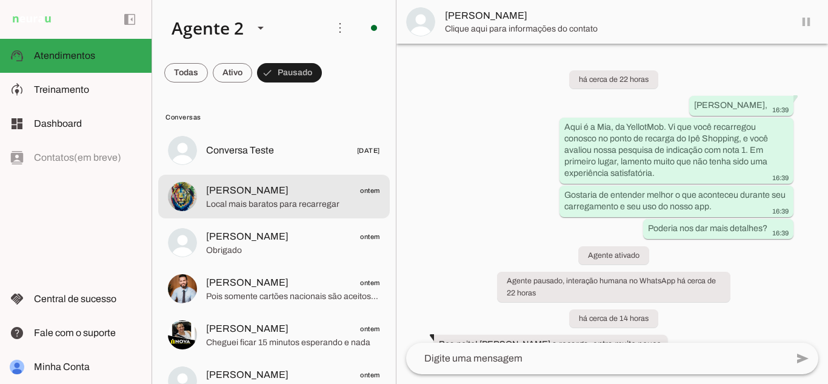
click at [273, 205] on span "Local mais baratos para recarregar" at bounding box center [293, 204] width 174 height 12
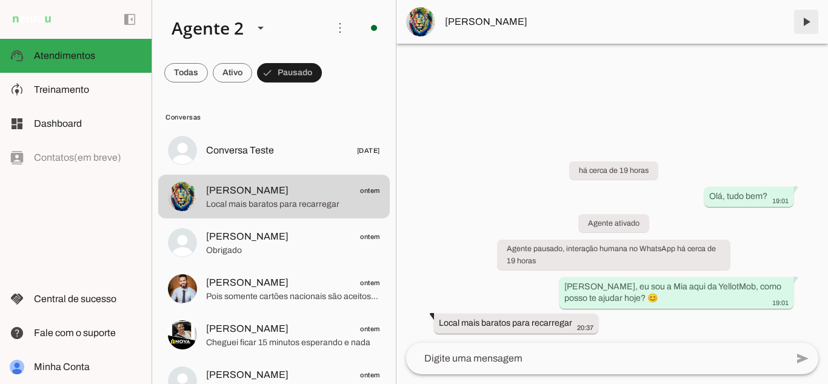
click at [806, 21] on span at bounding box center [806, 21] width 29 height 29
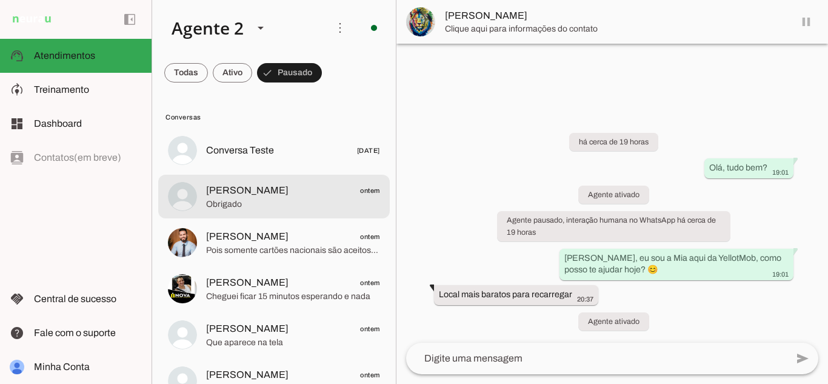
click at [302, 201] on span "Obrigado" at bounding box center [293, 204] width 174 height 12
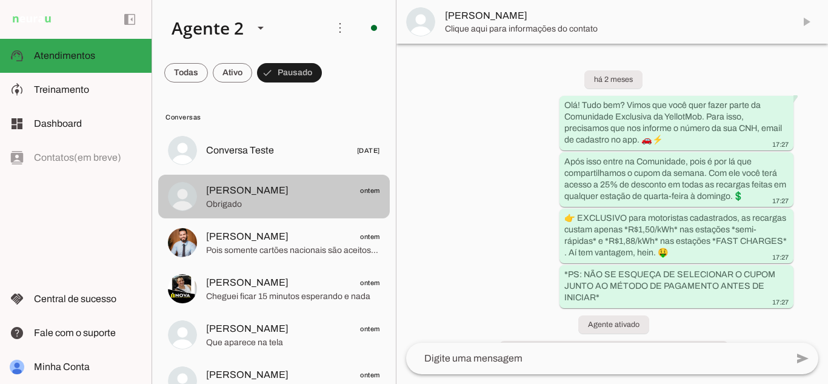
scroll to position [1025, 0]
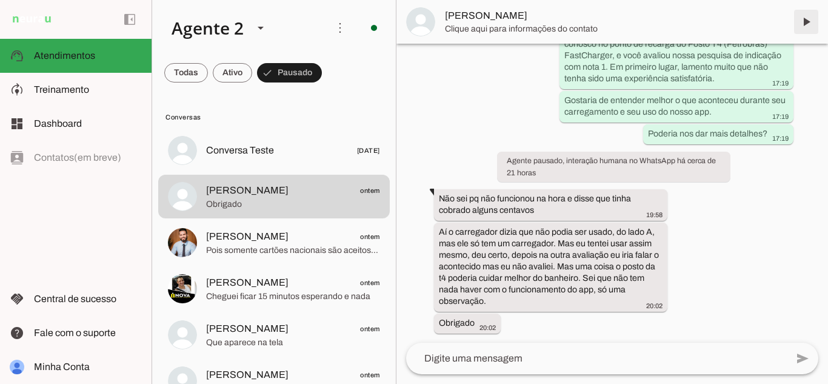
click at [805, 22] on span at bounding box center [806, 21] width 29 height 29
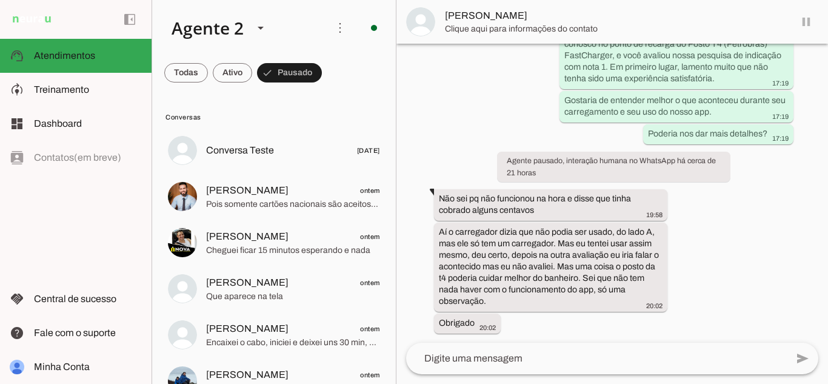
scroll to position [0, 0]
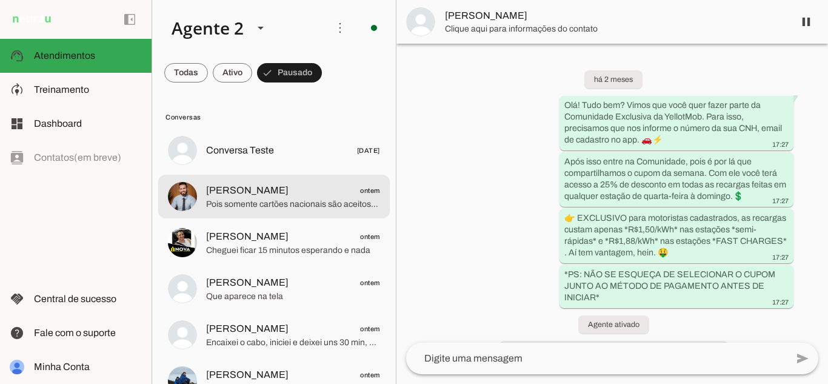
click at [261, 192] on span "[PERSON_NAME] ontem" at bounding box center [293, 190] width 174 height 15
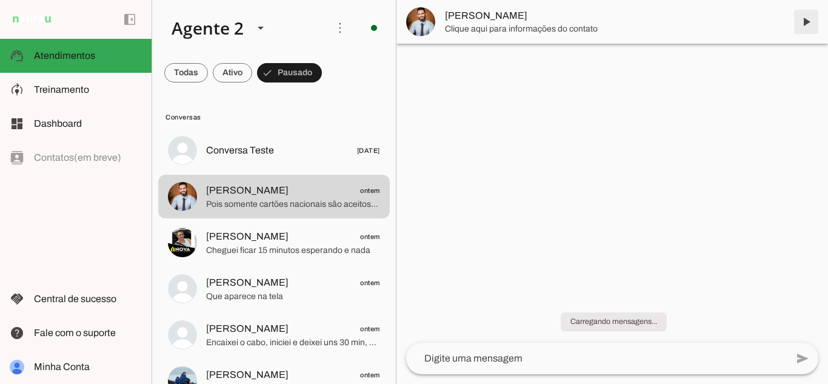
click at [803, 22] on chat-header "play_arrow O agente está pausado. O bot não irá responder mensagens nesta conve…" at bounding box center [613, 22] width 432 height 44
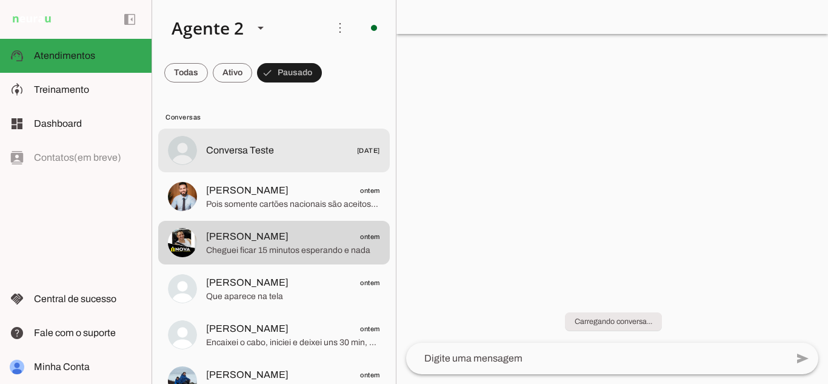
click at [294, 152] on span "Conversa Teste [DATE]" at bounding box center [293, 150] width 174 height 15
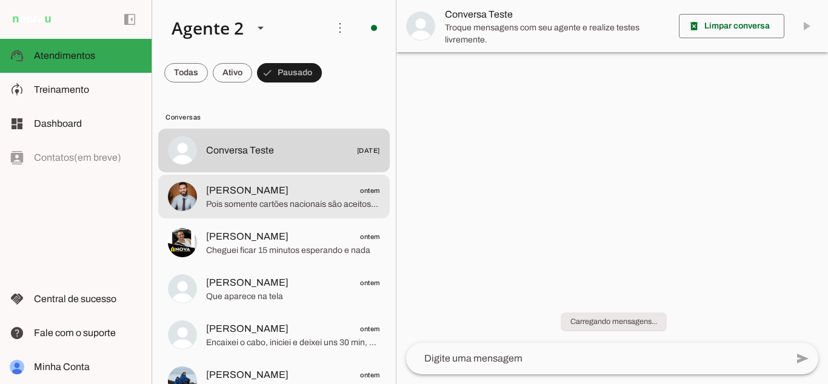
click at [293, 199] on span "Pois somente cartões nacionais são aceitos em nosso app" at bounding box center [293, 204] width 174 height 12
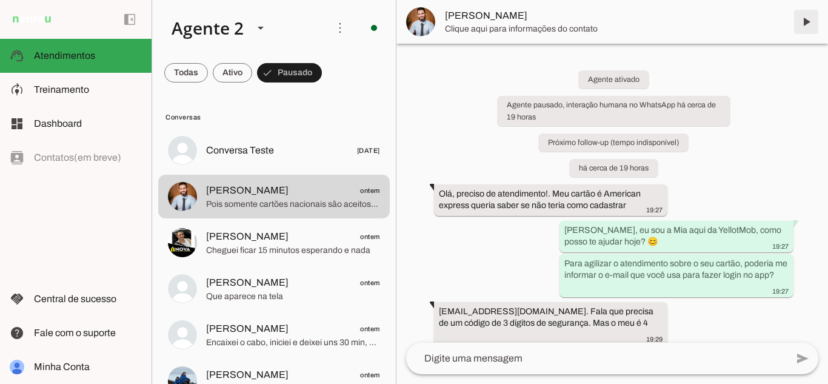
scroll to position [985, 0]
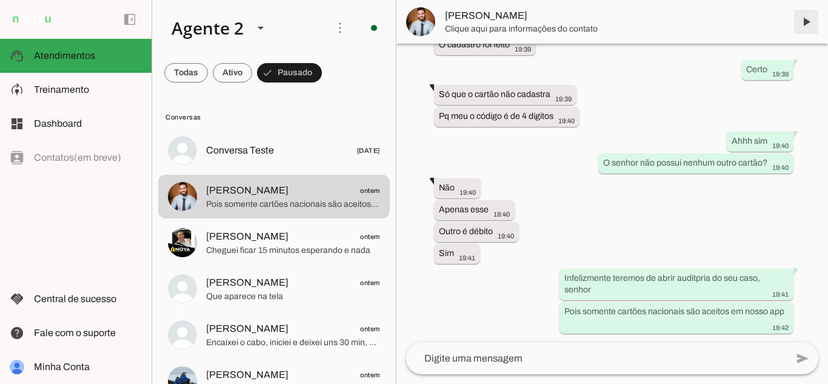
click at [805, 24] on span at bounding box center [806, 21] width 29 height 29
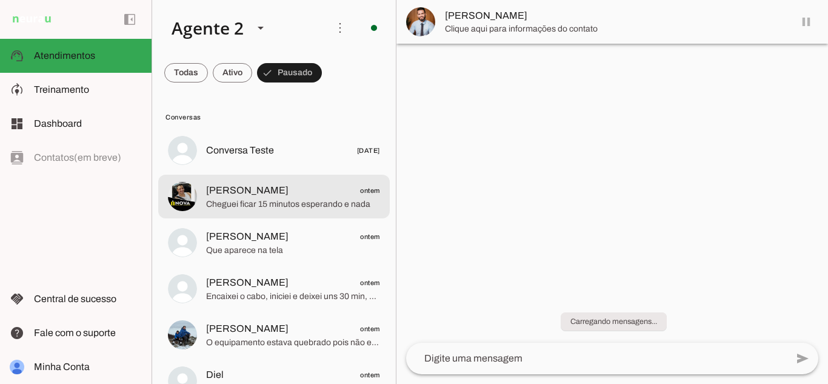
scroll to position [0, 0]
click at [269, 193] on span "[PERSON_NAME] ontem" at bounding box center [293, 190] width 174 height 15
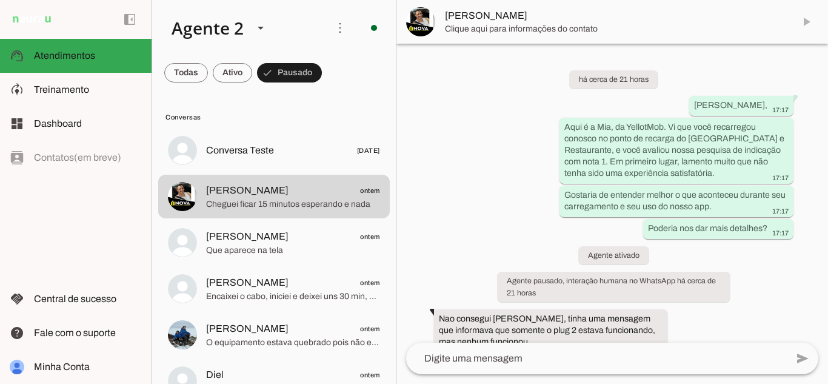
scroll to position [119, 0]
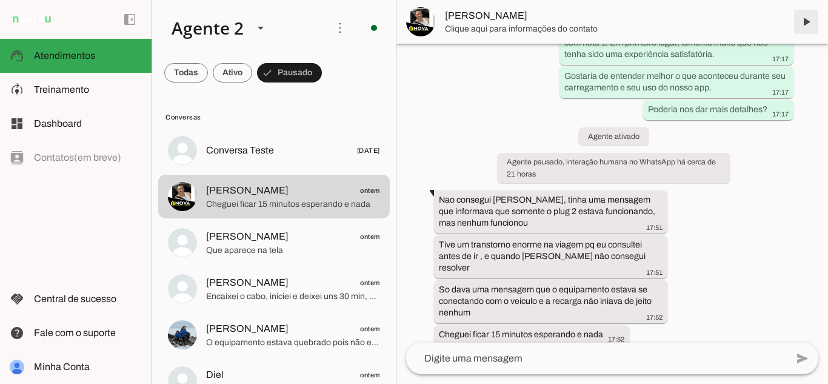
click at [809, 18] on span at bounding box center [806, 21] width 29 height 29
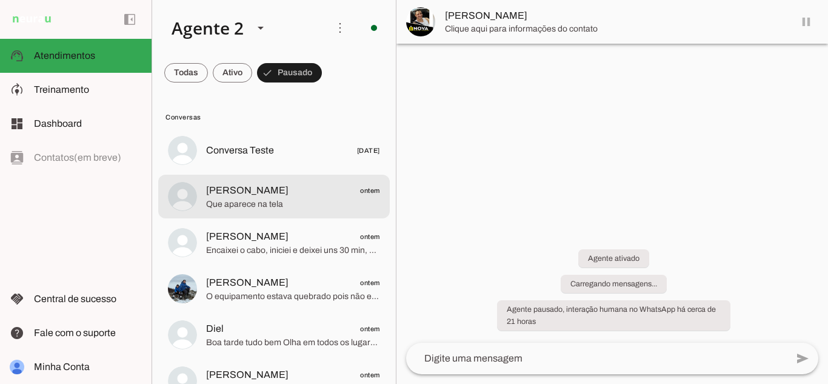
scroll to position [0, 0]
click at [345, 184] on span "[PERSON_NAME] ontem" at bounding box center [293, 190] width 174 height 15
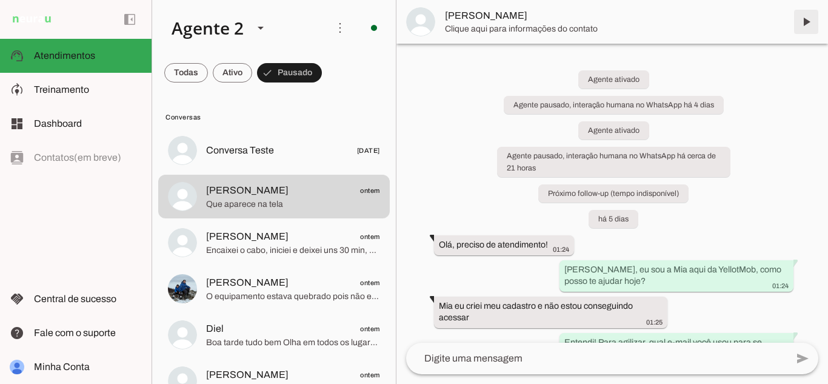
click at [807, 19] on span at bounding box center [806, 21] width 29 height 29
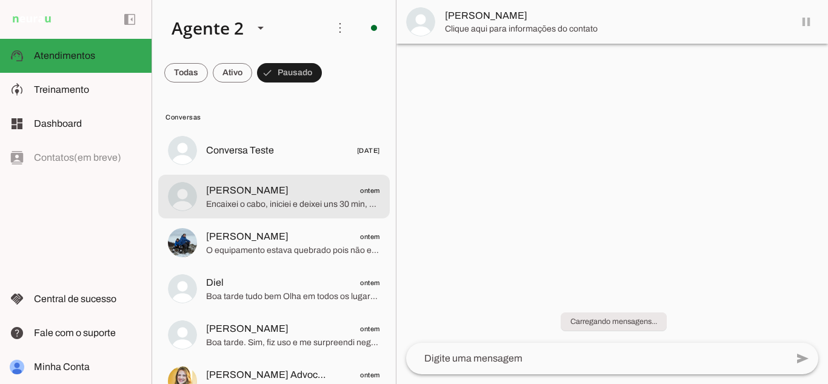
click at [275, 213] on md-item "[PERSON_NAME] ontem Encaixei o cabo, iniciei e deixei uns 30 min, quando fui ol…" at bounding box center [274, 197] width 232 height 44
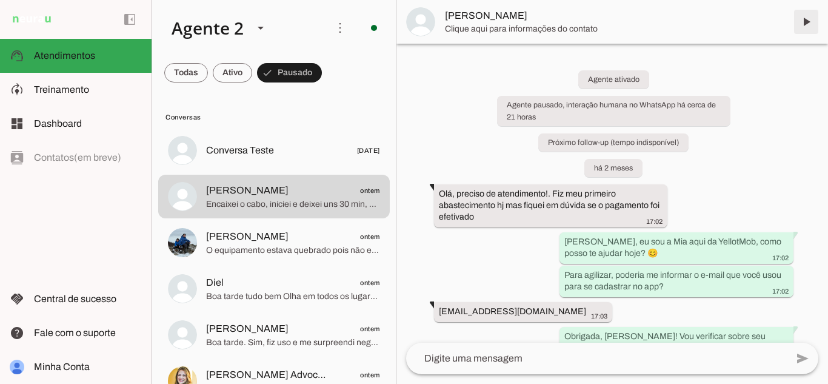
click at [808, 22] on span at bounding box center [806, 21] width 29 height 29
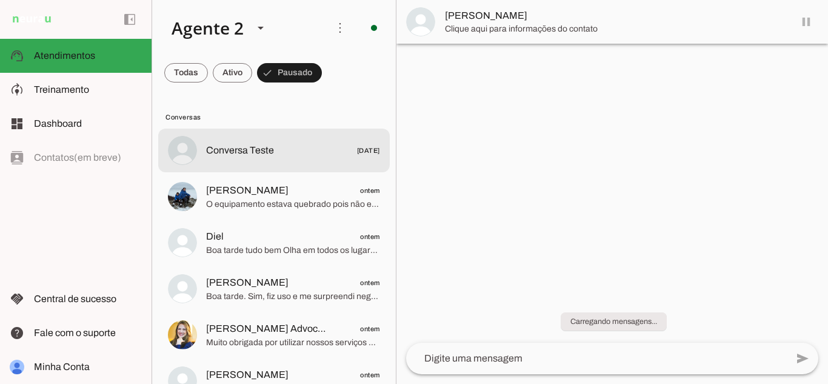
click at [323, 193] on span "[PERSON_NAME] ontem" at bounding box center [293, 190] width 174 height 15
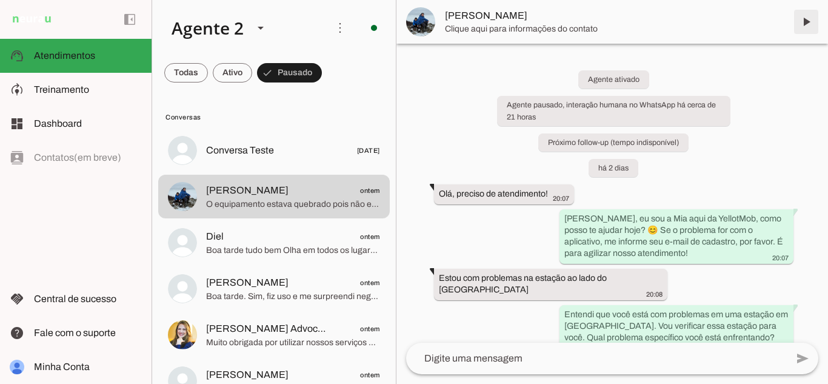
click at [806, 21] on span at bounding box center [806, 21] width 29 height 29
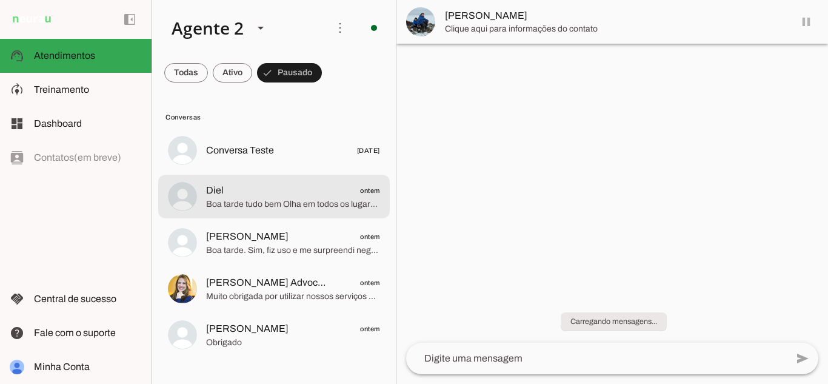
click at [248, 199] on span "Boa tarde tudo bem Olha em todos os lugares que já passei o problema de fazer r…" at bounding box center [293, 204] width 174 height 12
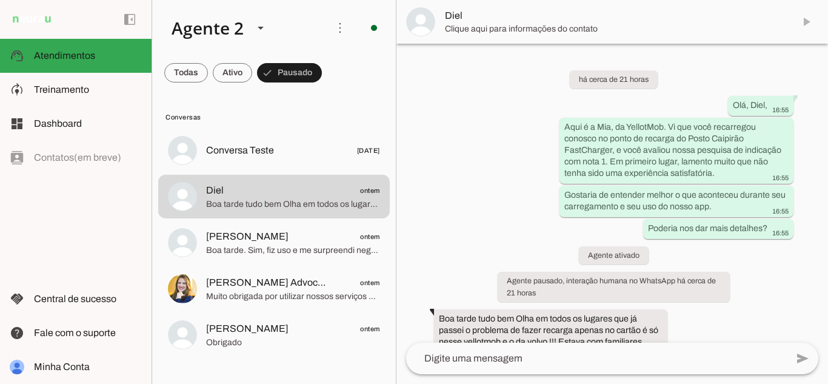
scroll to position [76, 0]
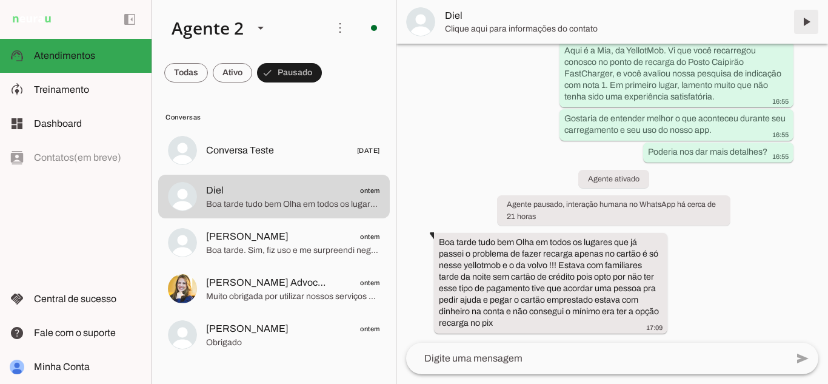
click at [805, 20] on span at bounding box center [806, 21] width 29 height 29
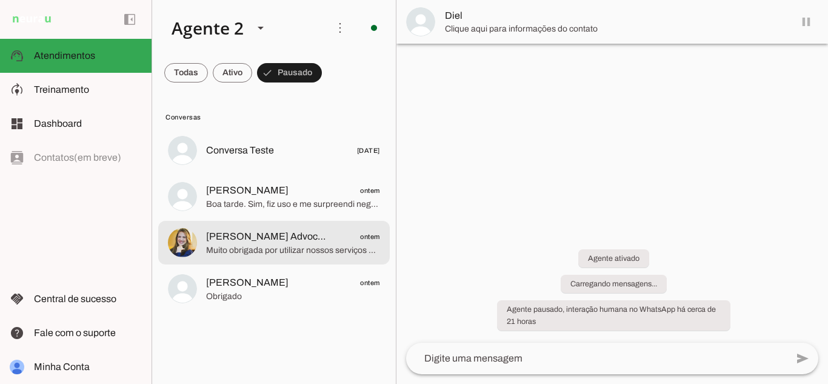
scroll to position [0, 0]
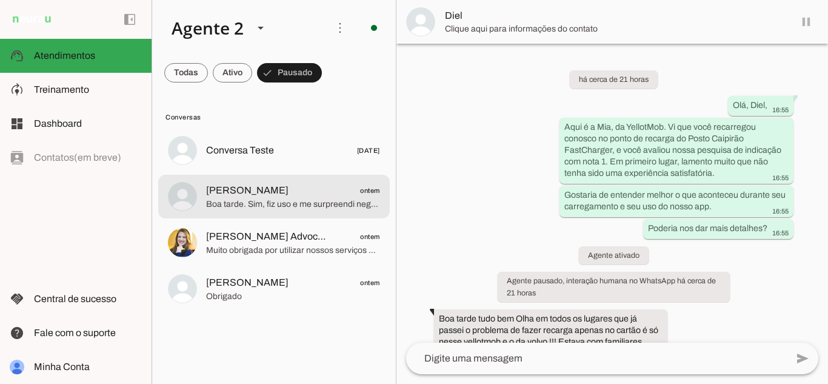
click at [269, 198] on span "Boa tarde. Sim, fiz uso e me surpreendi negativamente. Carregado extremamente l…" at bounding box center [293, 204] width 174 height 12
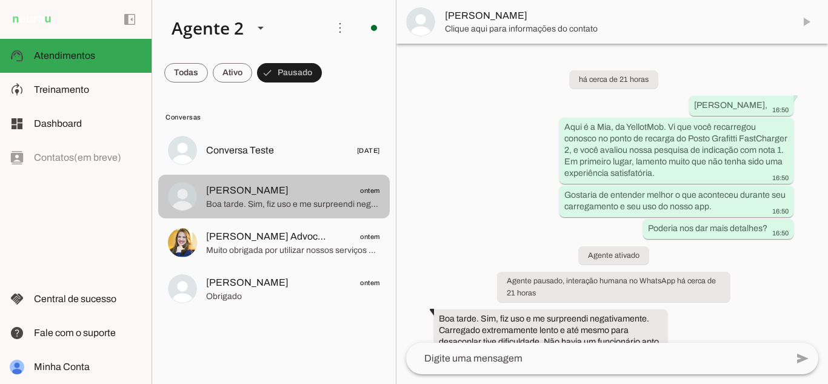
scroll to position [30, 0]
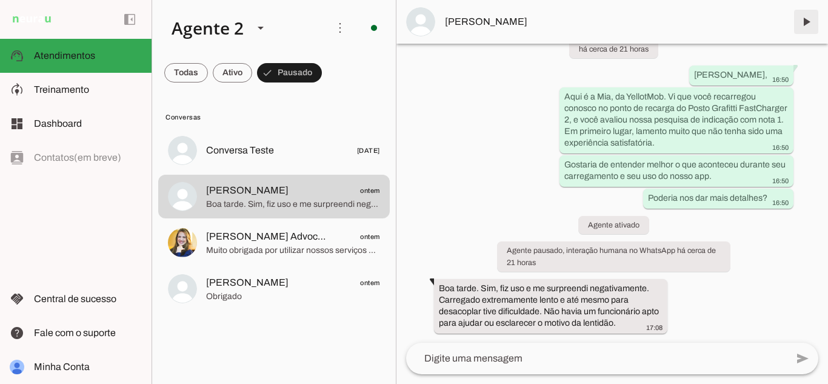
click at [804, 21] on span at bounding box center [806, 21] width 29 height 29
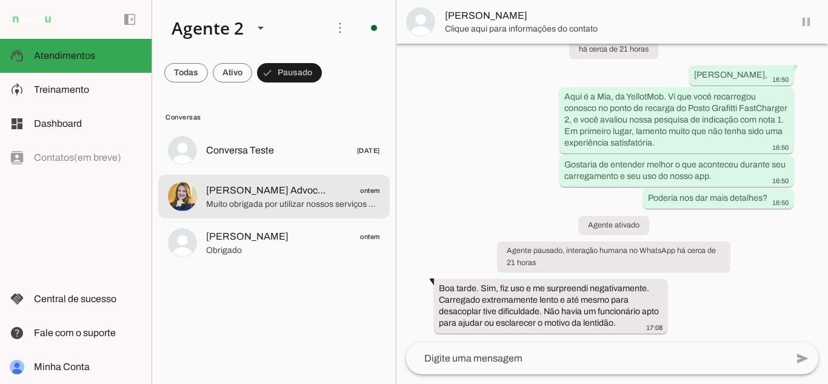
scroll to position [0, 0]
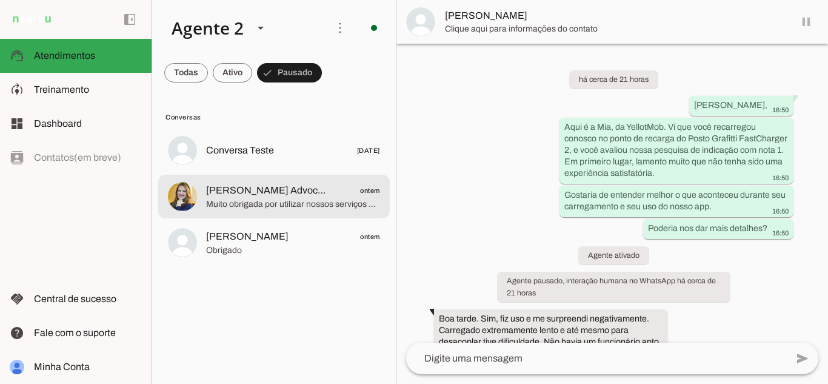
click at [283, 201] on span "Muito obrigada por utilizar nossos serviços e pode sempre nos chamar quando pre…" at bounding box center [293, 204] width 174 height 12
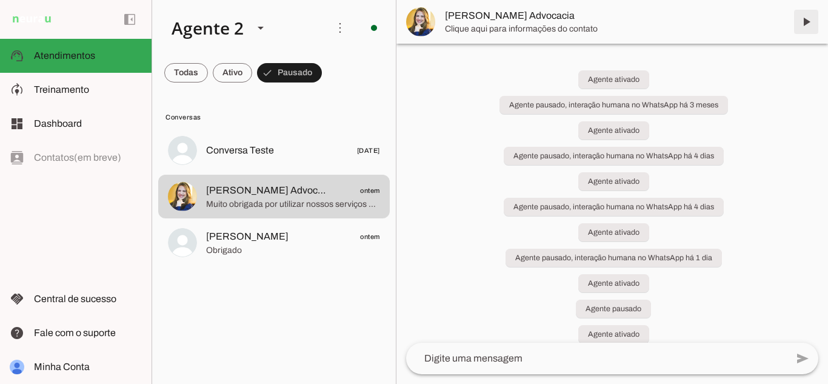
click at [803, 21] on span at bounding box center [806, 21] width 29 height 29
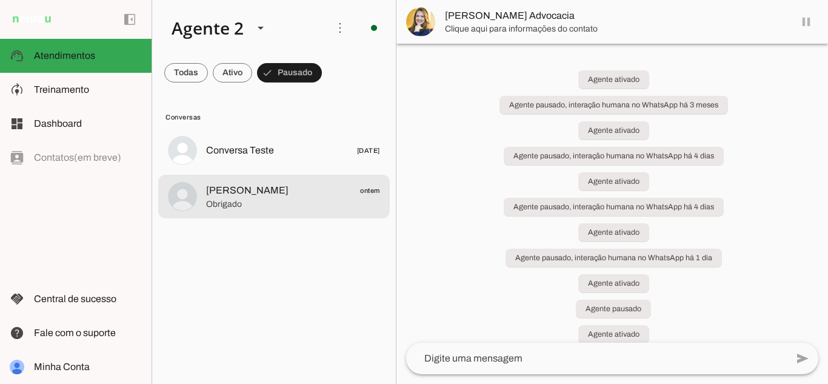
click at [281, 188] on span "[PERSON_NAME] ontem" at bounding box center [293, 190] width 174 height 15
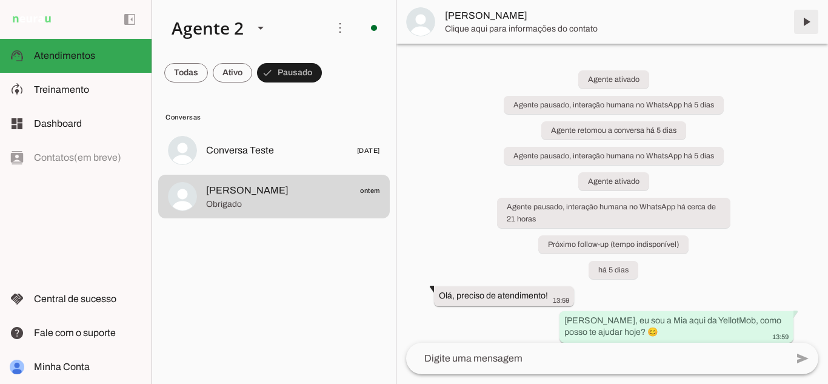
click at [809, 18] on span at bounding box center [806, 21] width 29 height 29
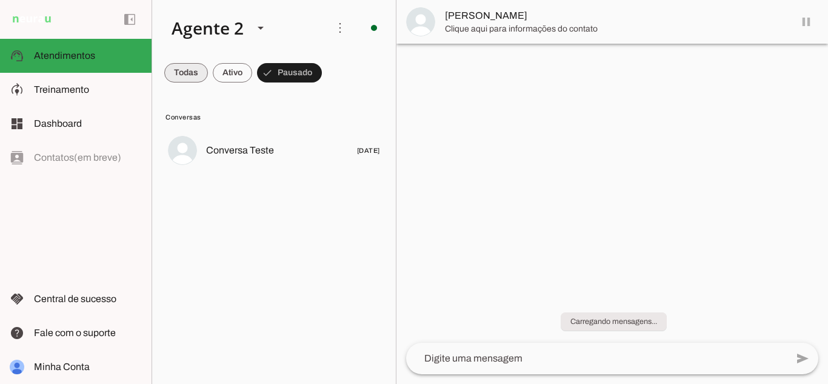
click at [194, 68] on span at bounding box center [186, 72] width 44 height 29
